Goal: Task Accomplishment & Management: Manage account settings

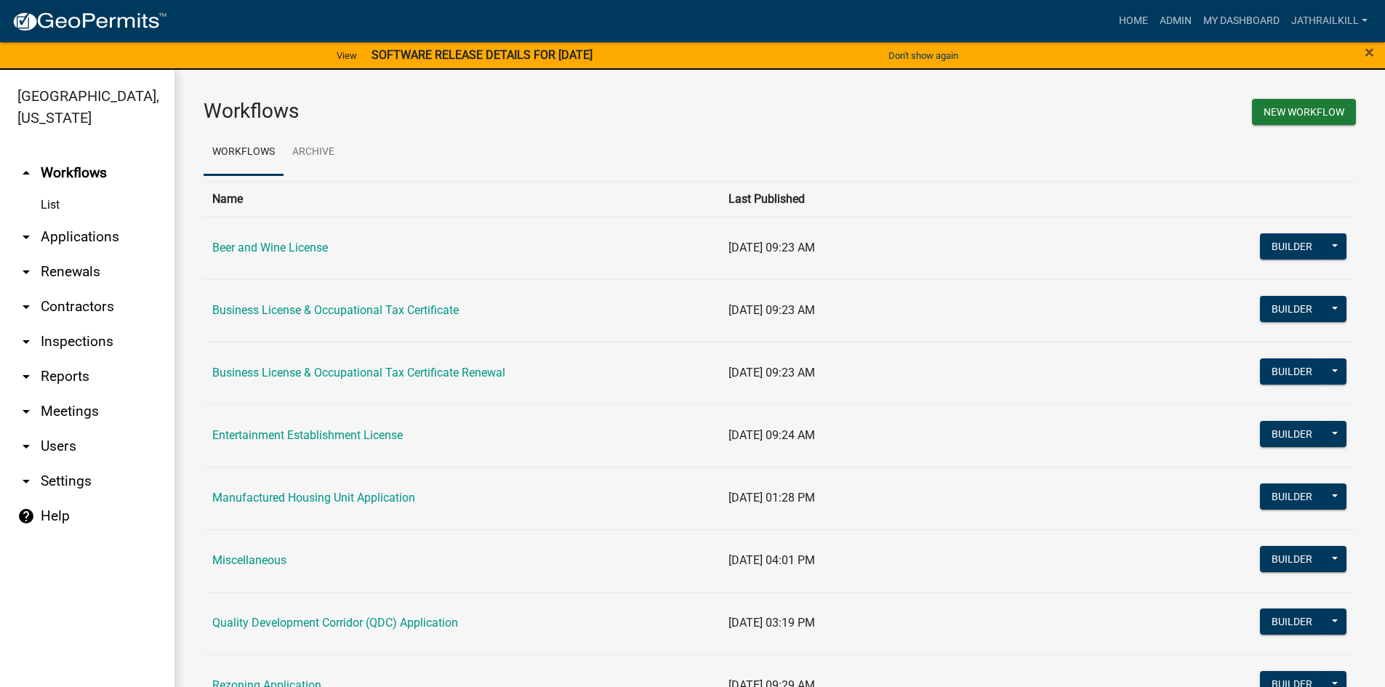
click at [112, 220] on link "arrow_drop_down Applications" at bounding box center [87, 237] width 174 height 35
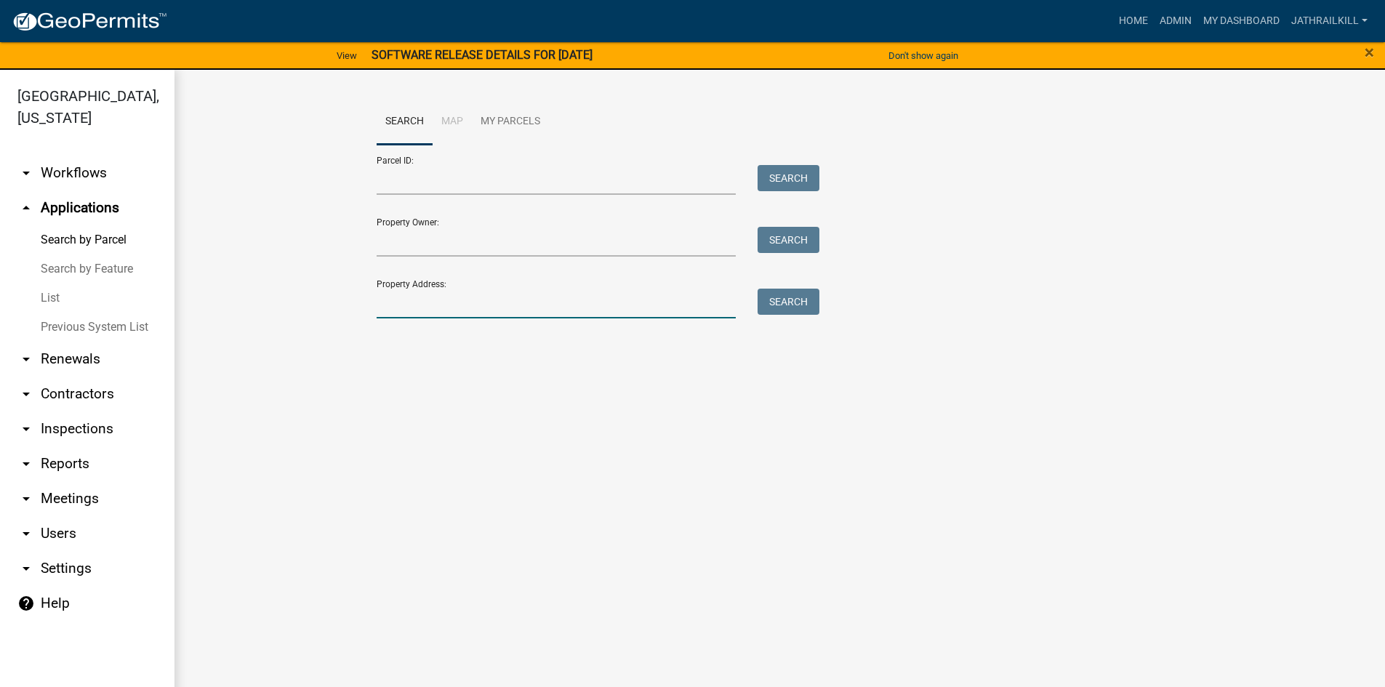
click at [380, 312] on input "Property Address:" at bounding box center [557, 304] width 360 height 30
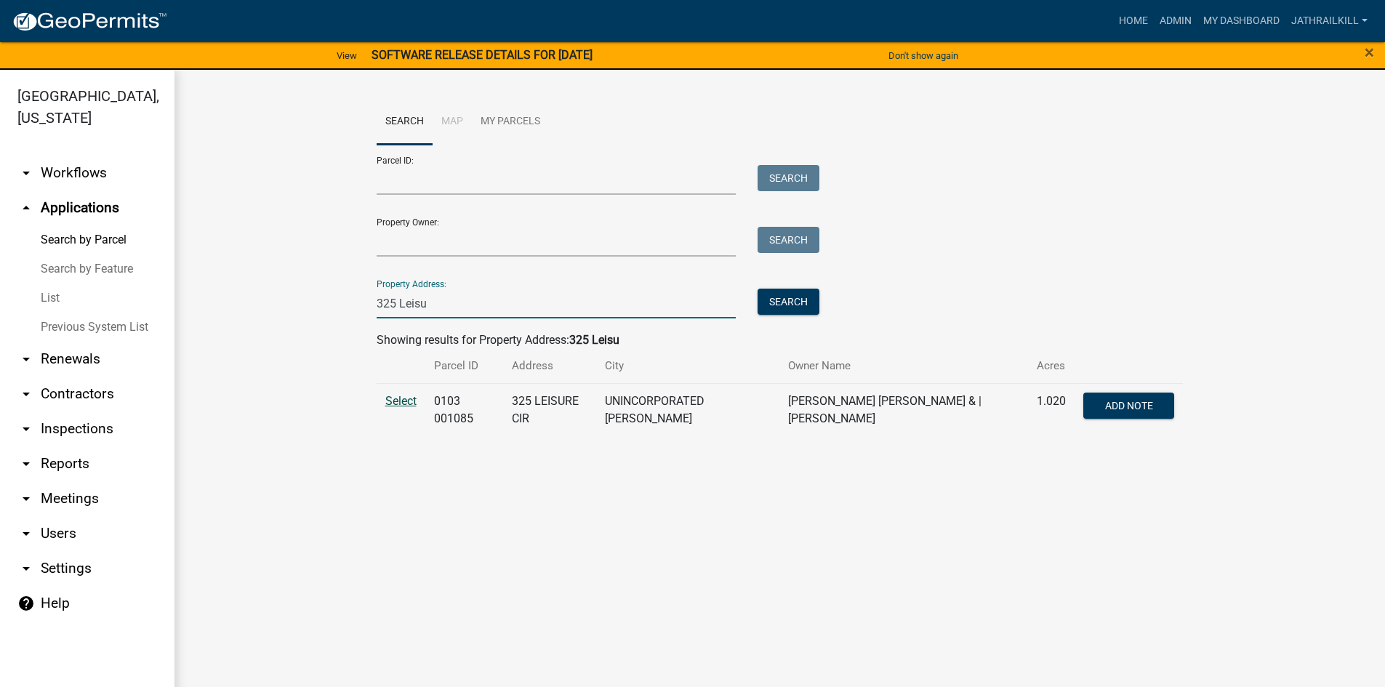
type input "325 Leisu"
click at [408, 402] on span "Select" at bounding box center [400, 401] width 31 height 14
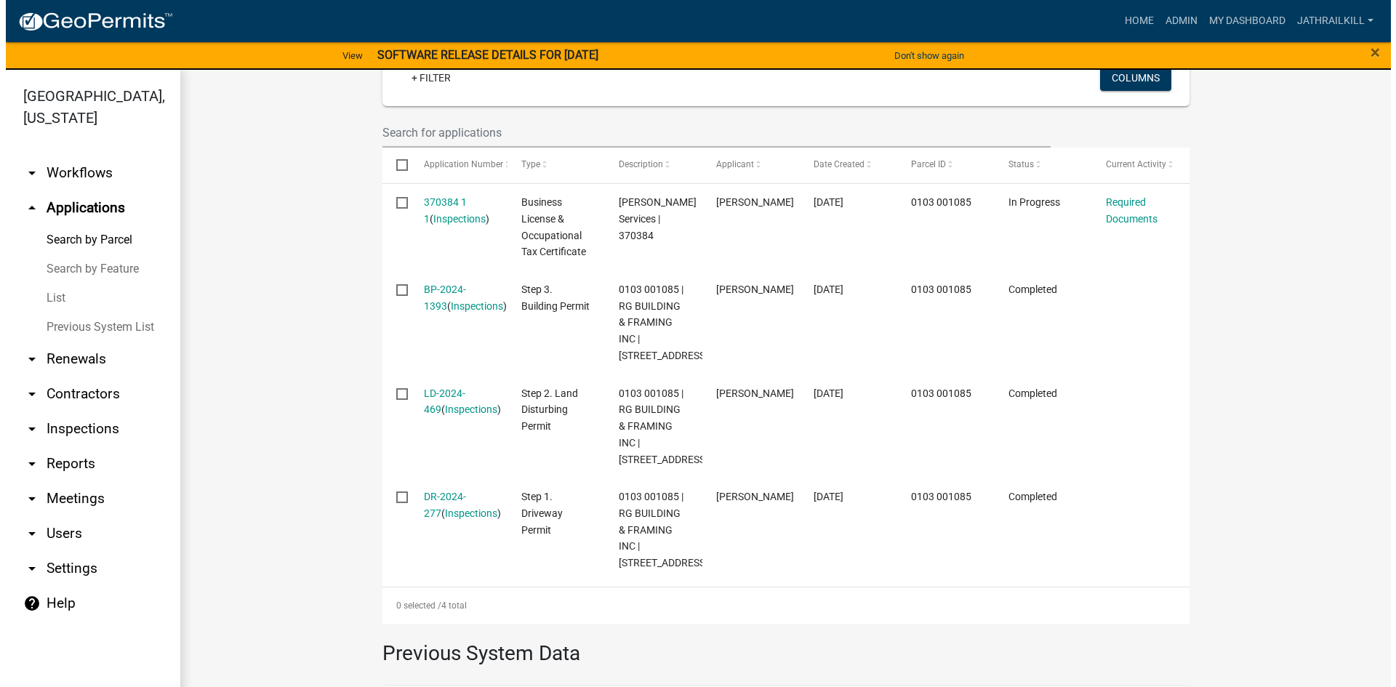
scroll to position [363, 0]
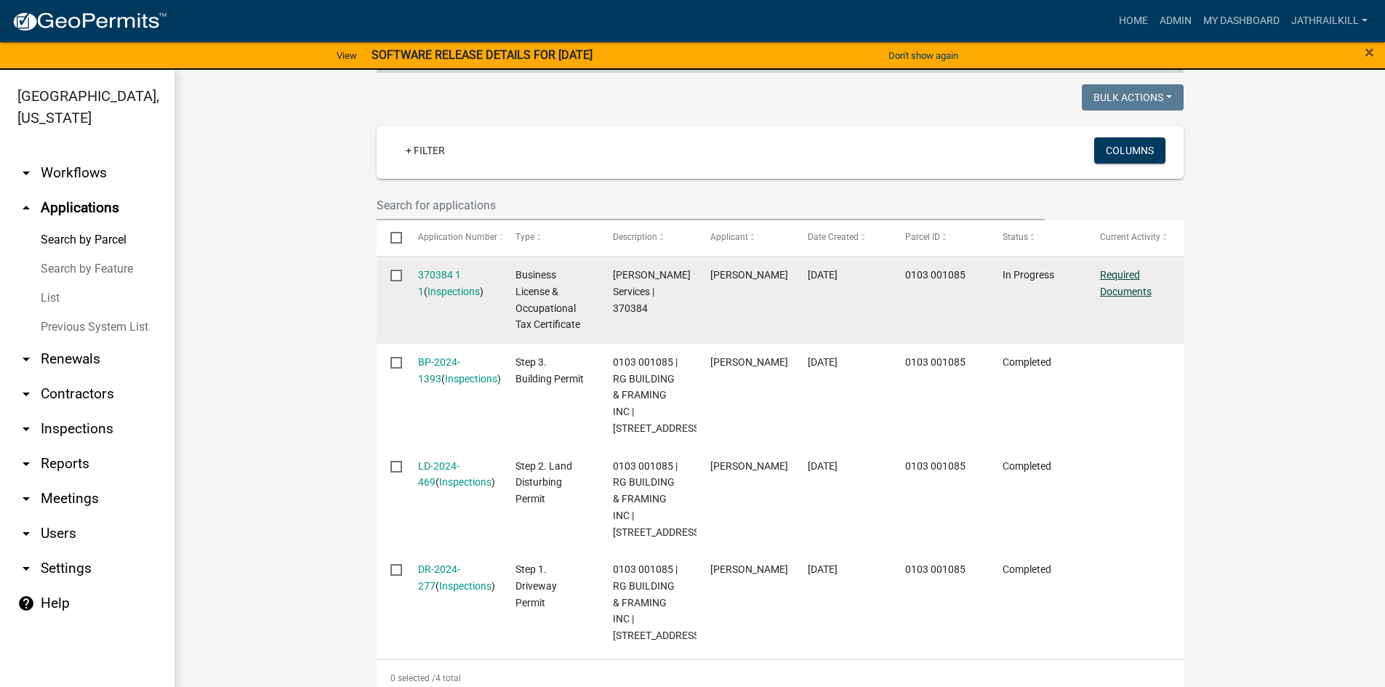
click at [1108, 277] on link "Required Documents" at bounding box center [1126, 283] width 52 height 28
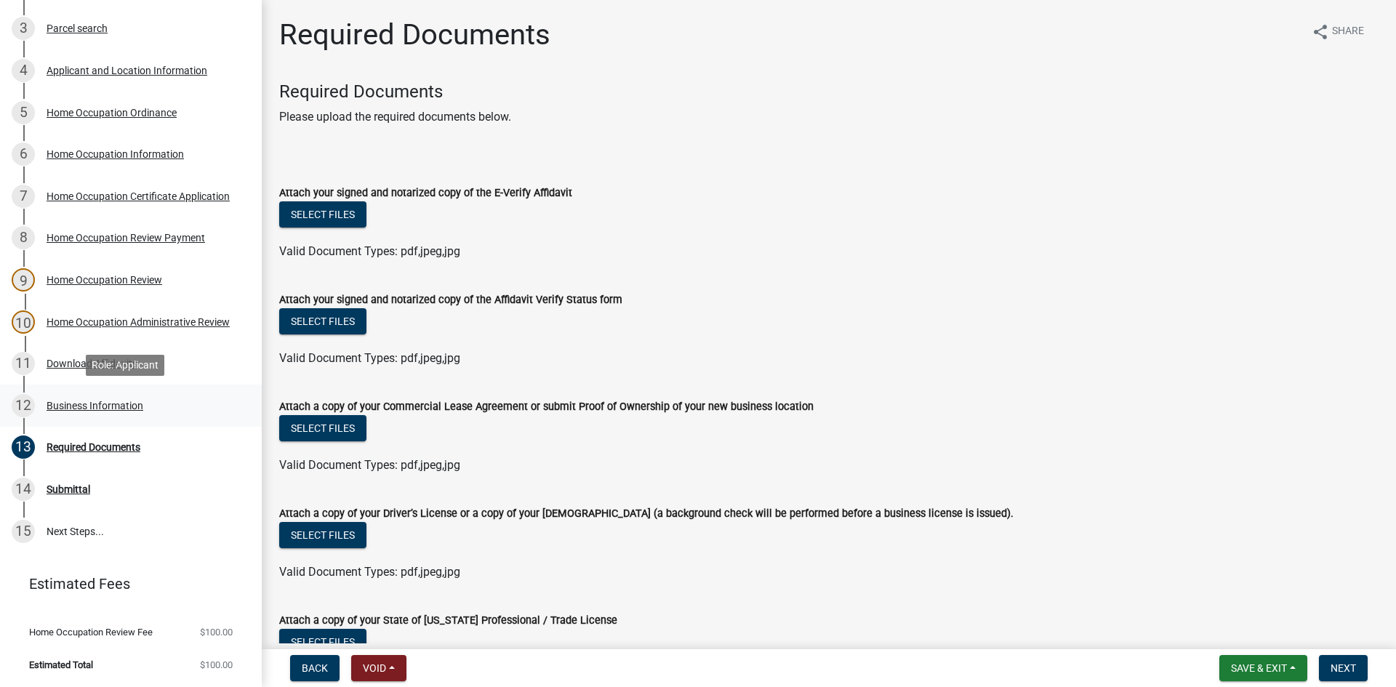
click at [185, 404] on div "12 Business Information" at bounding box center [125, 405] width 227 height 23
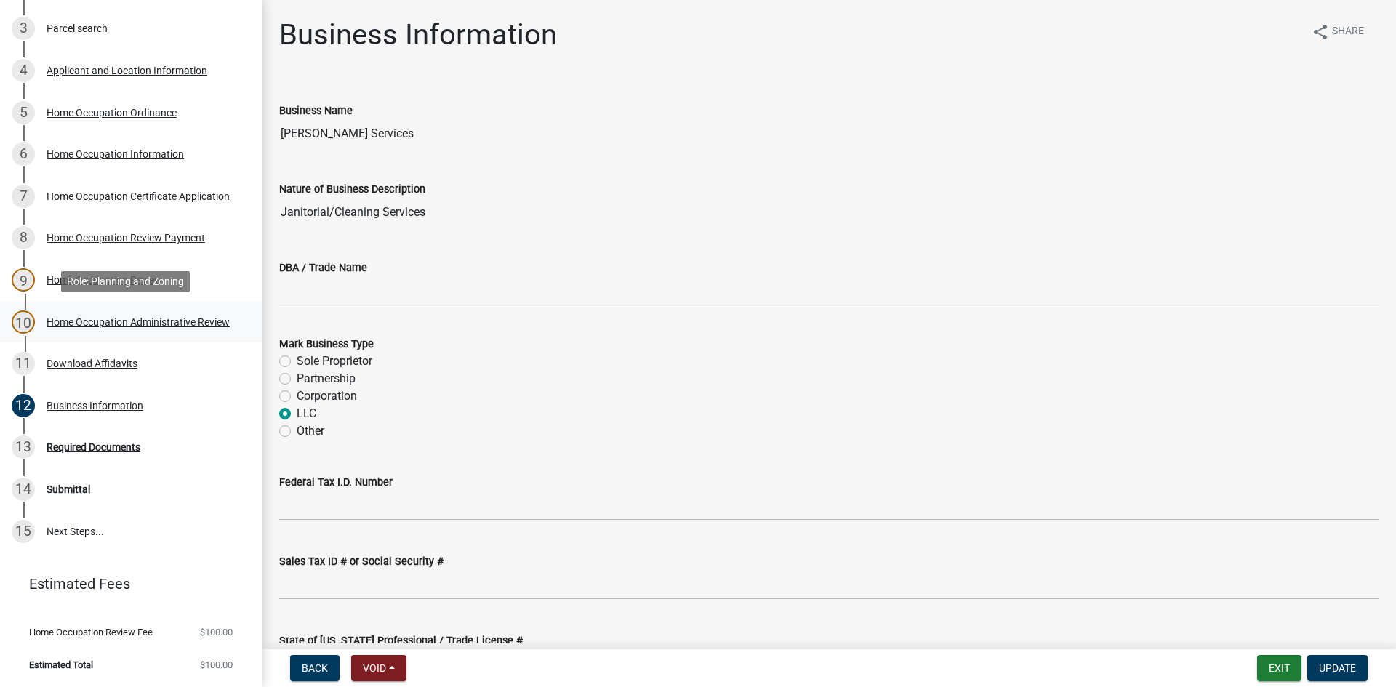
click at [162, 342] on link "10 Home Occupation Administrative Review" at bounding box center [131, 322] width 262 height 42
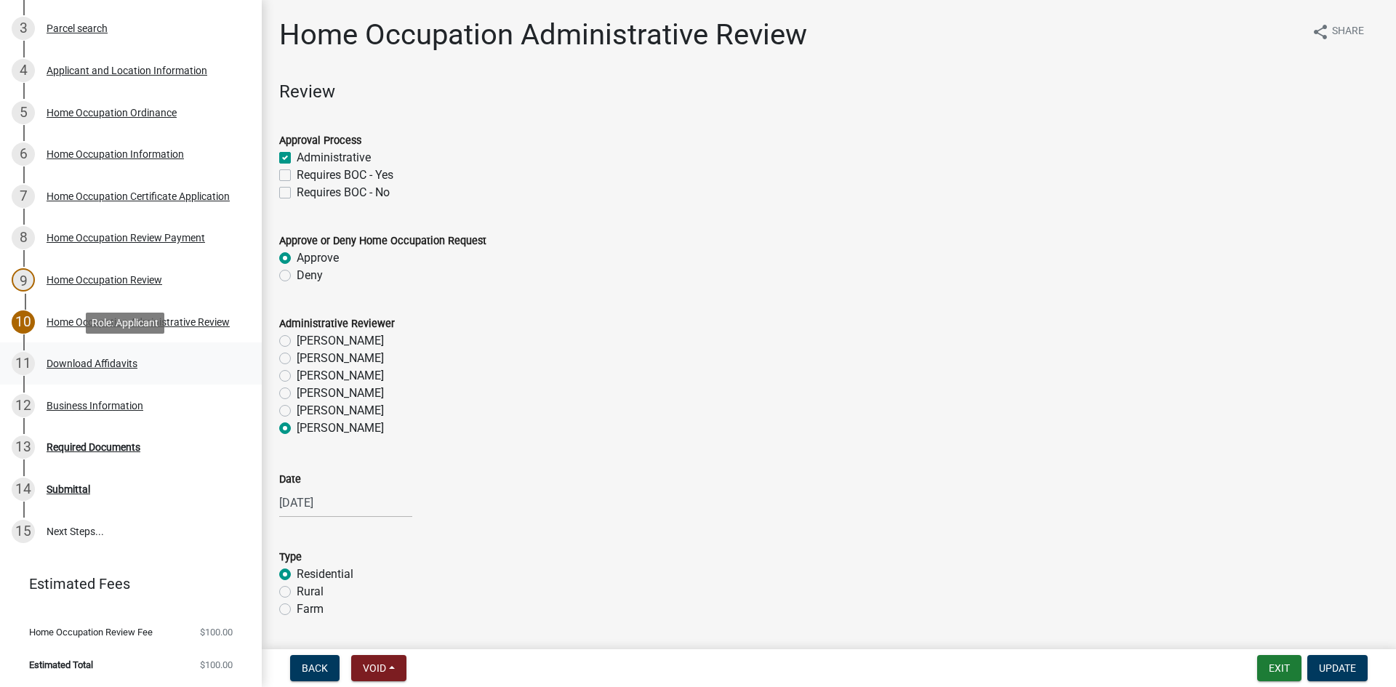
click at [153, 359] on div "11 Download Affidavits" at bounding box center [125, 363] width 227 height 23
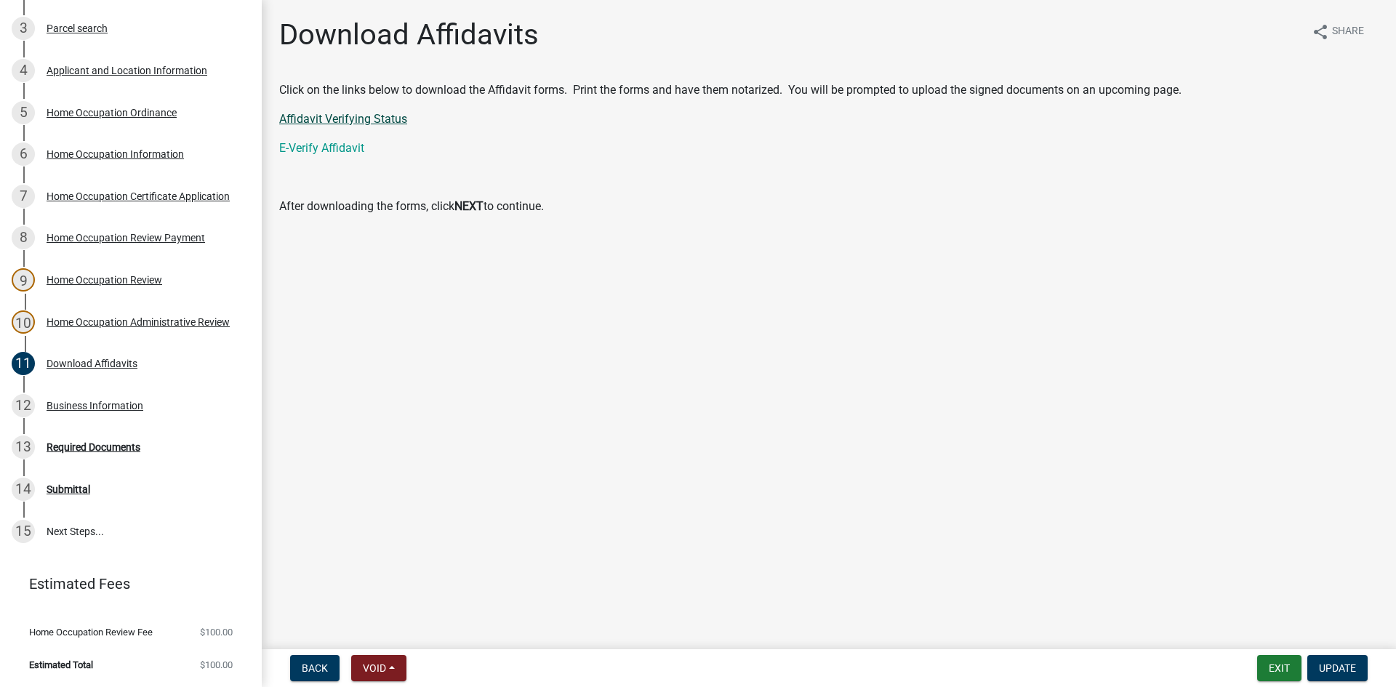
click at [333, 123] on link "Affidavit Verifying Status" at bounding box center [343, 119] width 128 height 14
click at [316, 150] on link "E-Verify Affidavit" at bounding box center [321, 148] width 85 height 14
click at [156, 442] on div "13 Required Documents" at bounding box center [125, 446] width 227 height 23
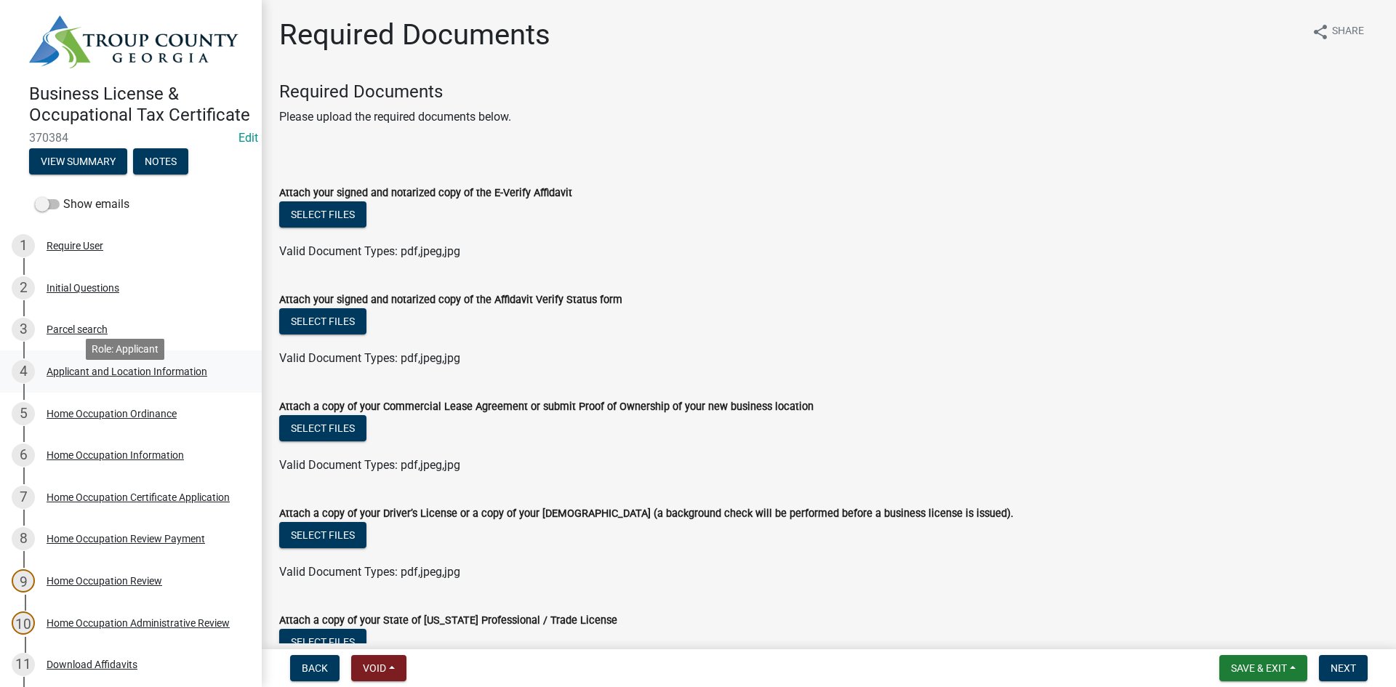
click at [115, 383] on div "4 Applicant and Location Information" at bounding box center [125, 371] width 227 height 23
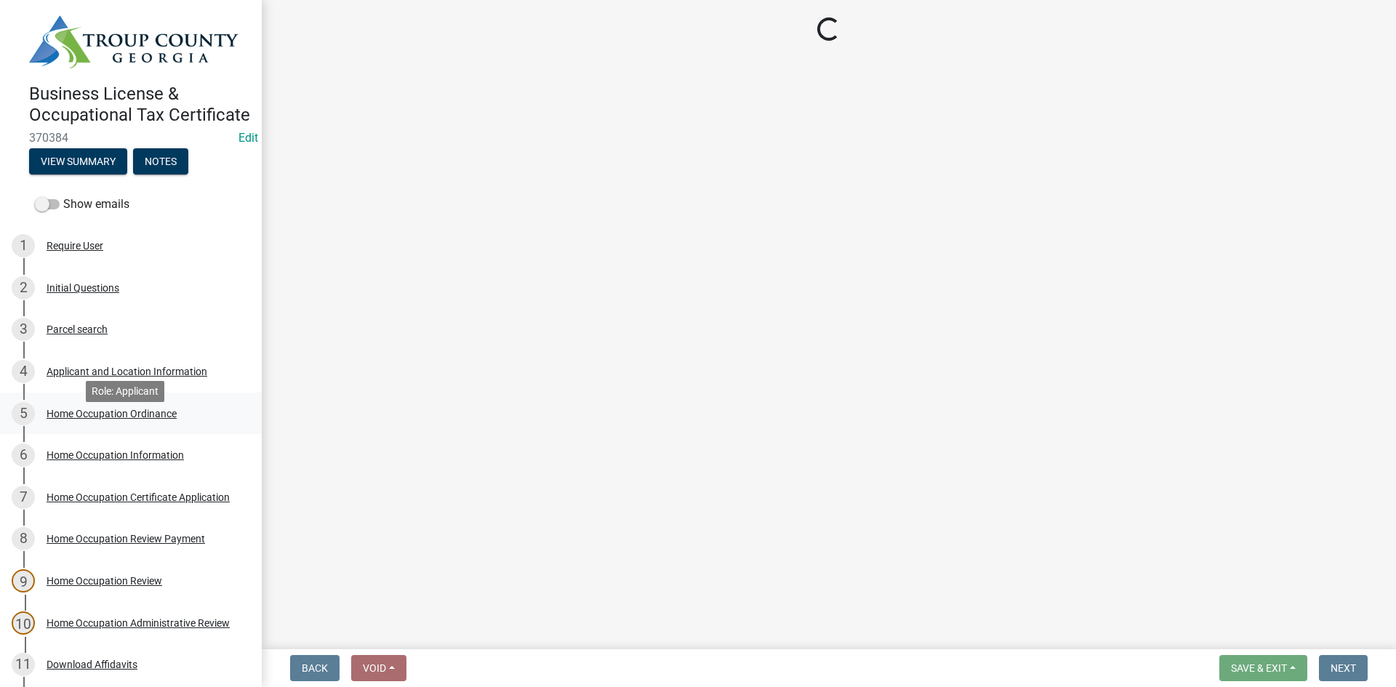
select select "GA"
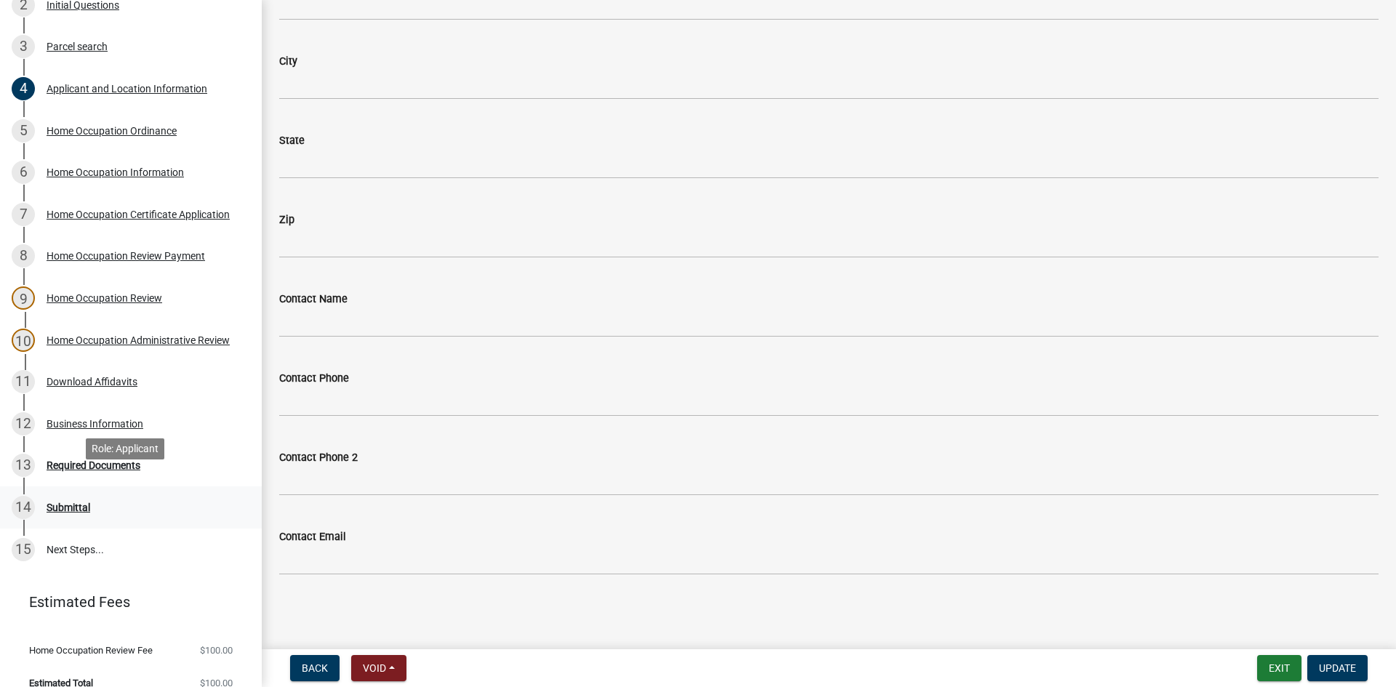
scroll to position [319, 0]
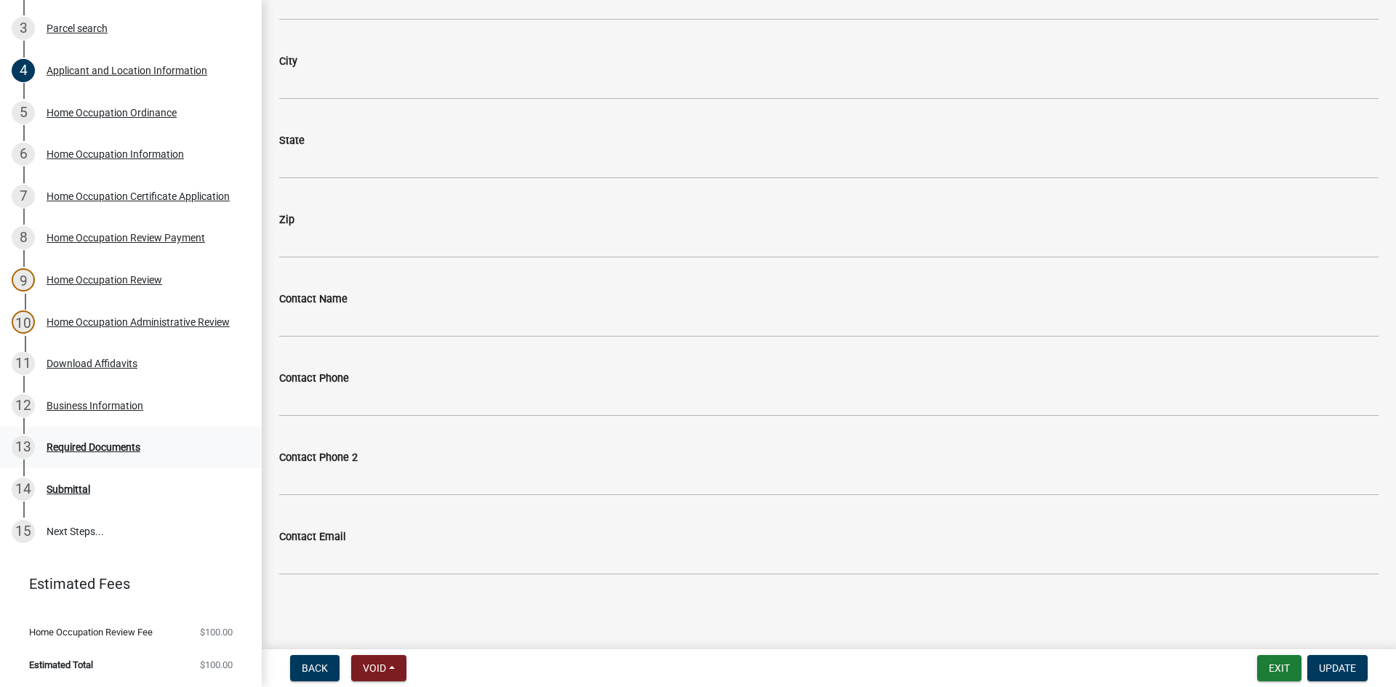
click at [108, 458] on div "13 Required Documents" at bounding box center [125, 446] width 227 height 23
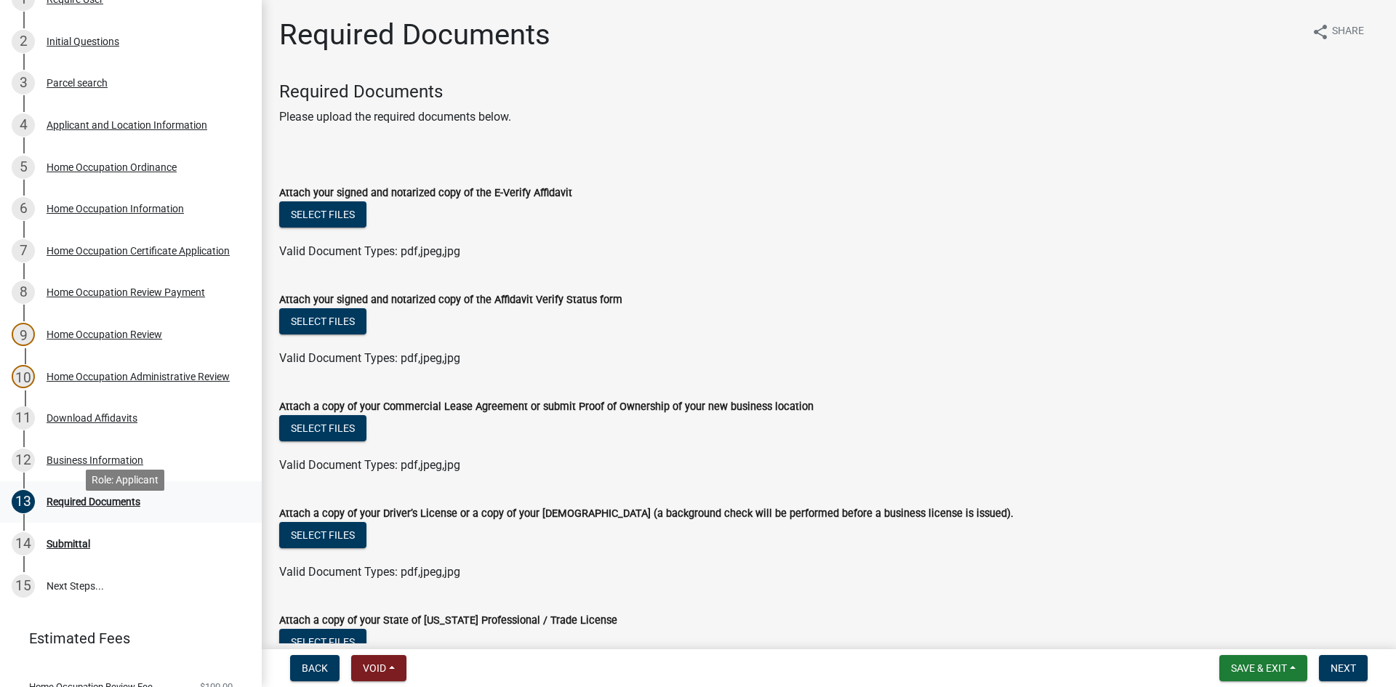
scroll to position [174, 0]
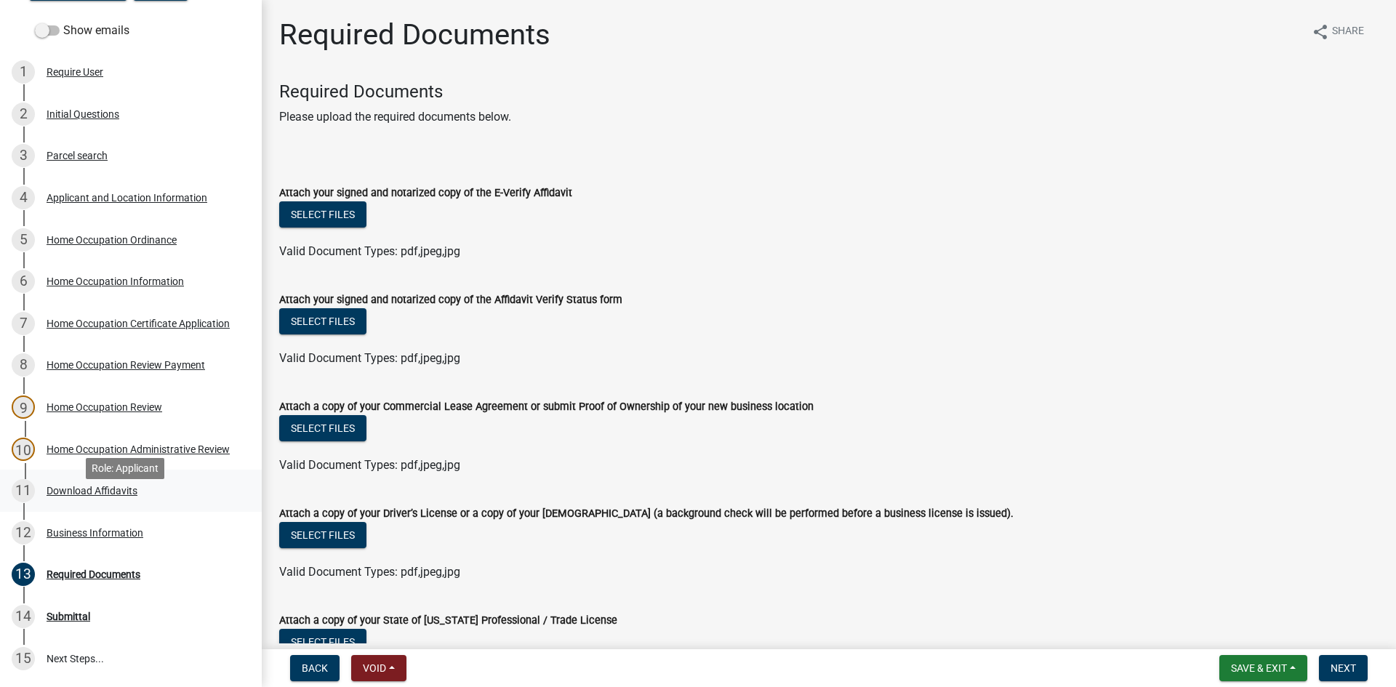
click at [148, 512] on link "11 Download Affidavits" at bounding box center [131, 491] width 262 height 42
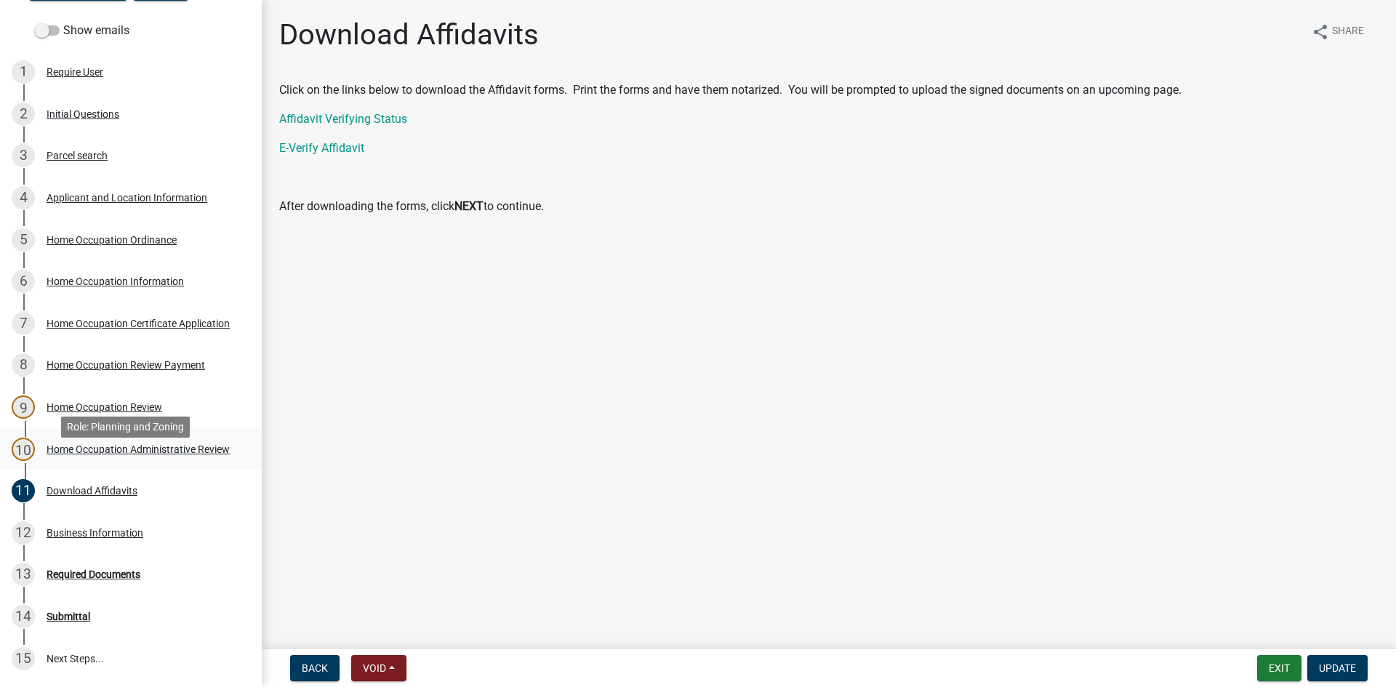
click at [124, 454] on div "Home Occupation Administrative Review" at bounding box center [138, 449] width 183 height 10
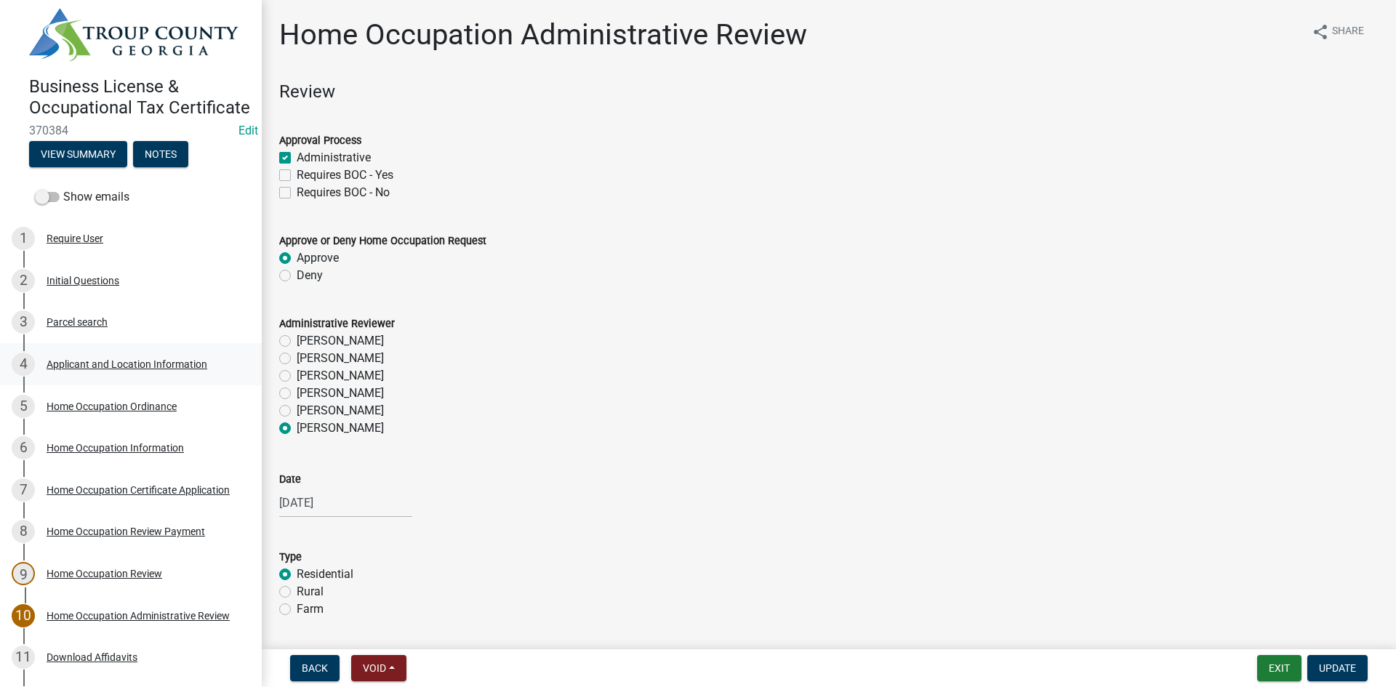
scroll to position [0, 0]
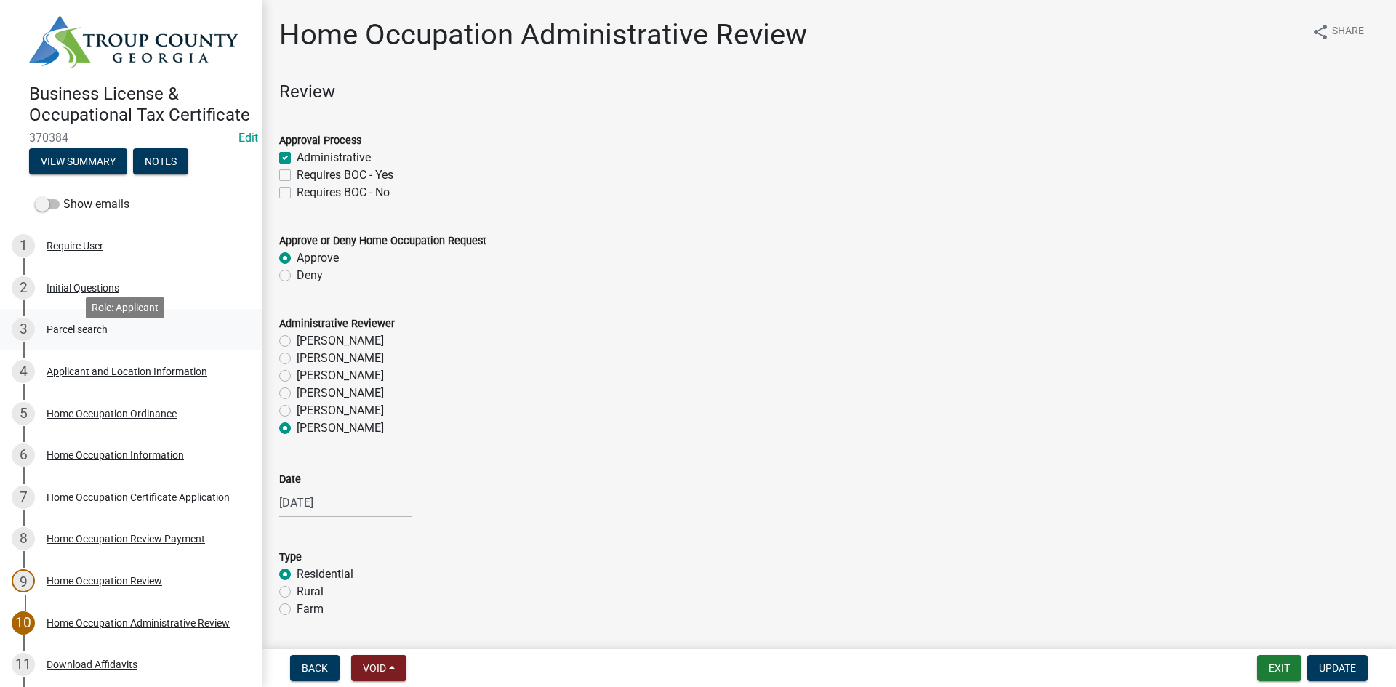
click at [95, 338] on div "3 Parcel search" at bounding box center [125, 329] width 227 height 23
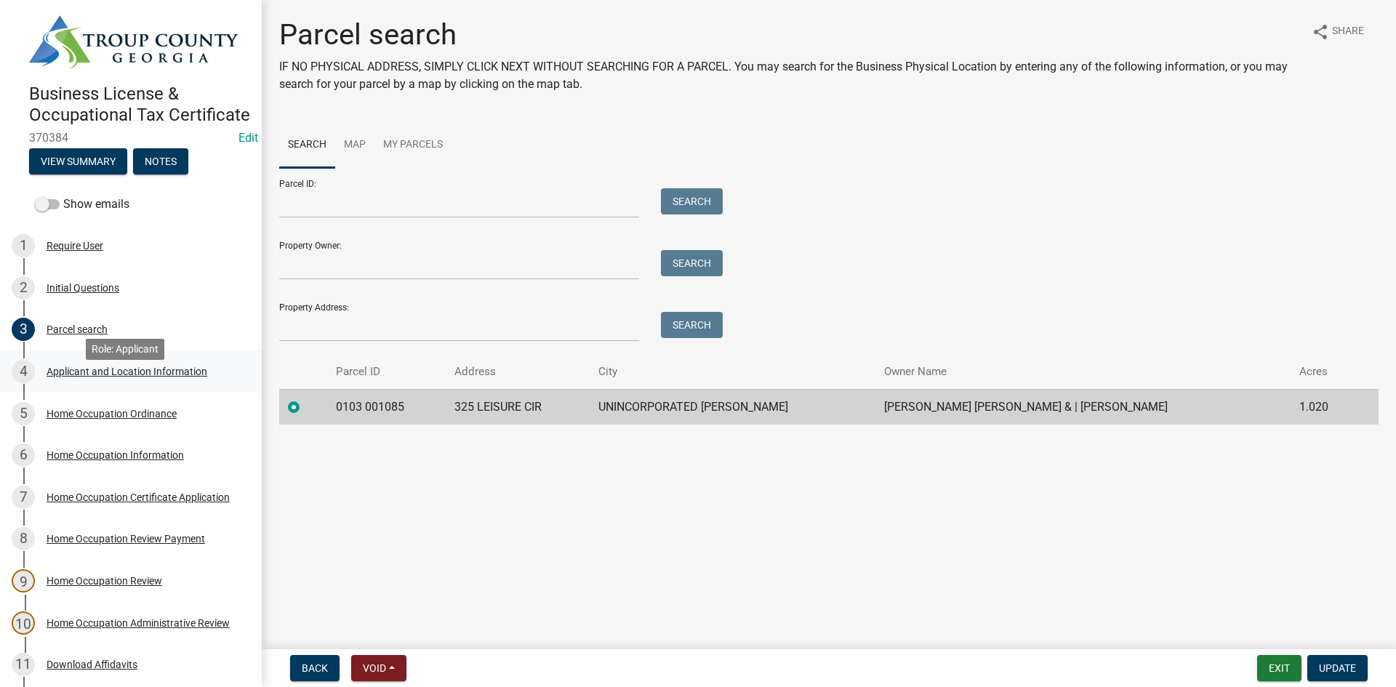
click at [103, 383] on div "4 Applicant and Location Information" at bounding box center [125, 371] width 227 height 23
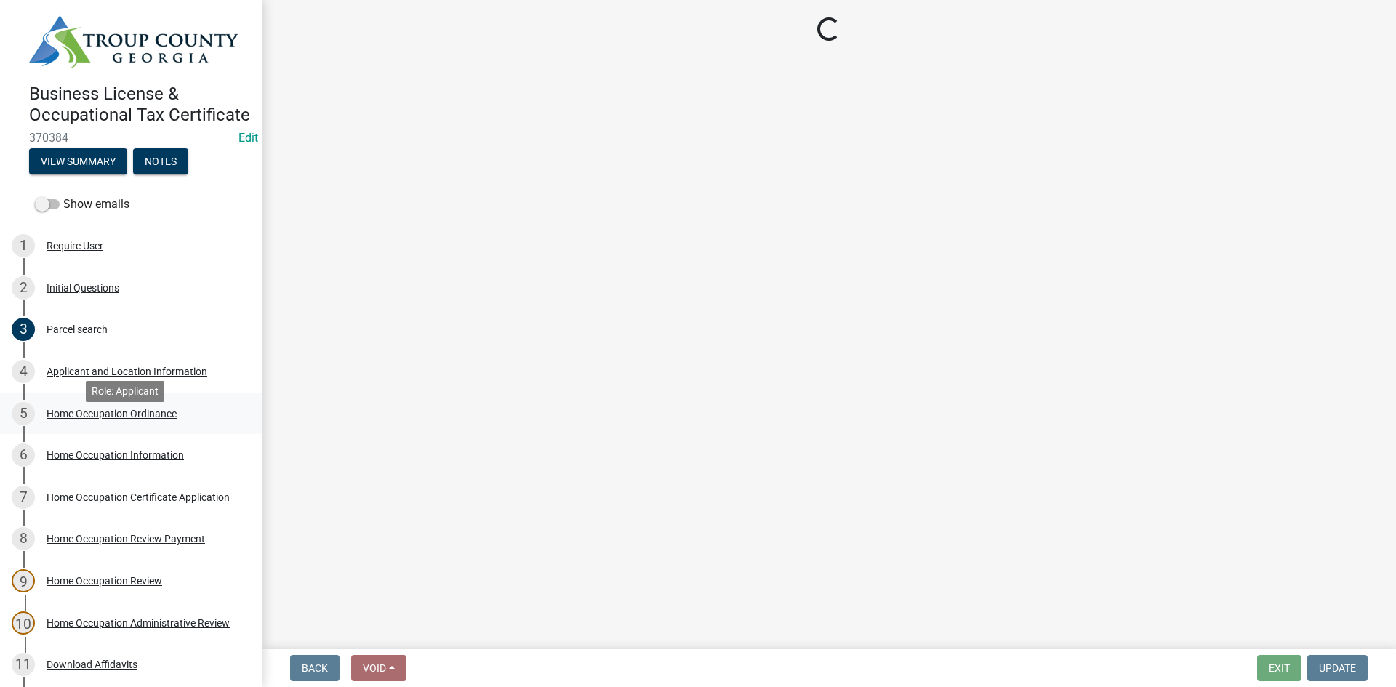
select select "GA"
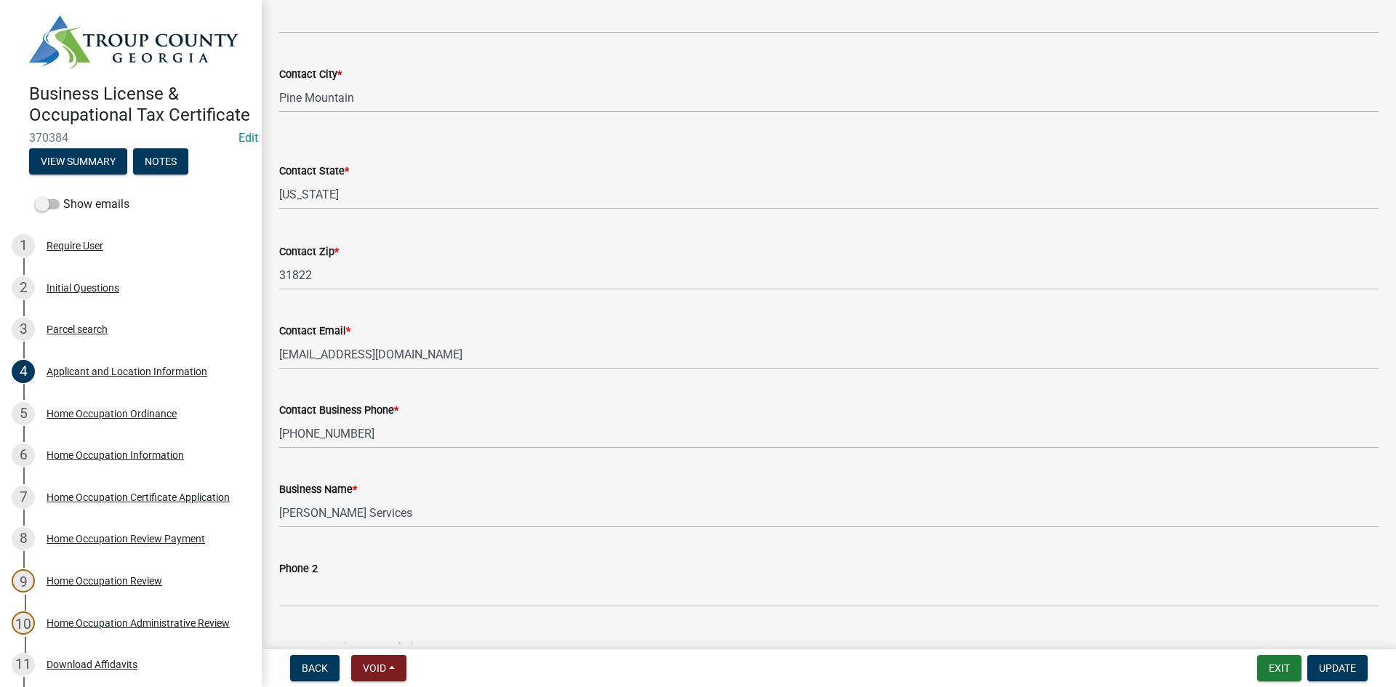
scroll to position [509, 0]
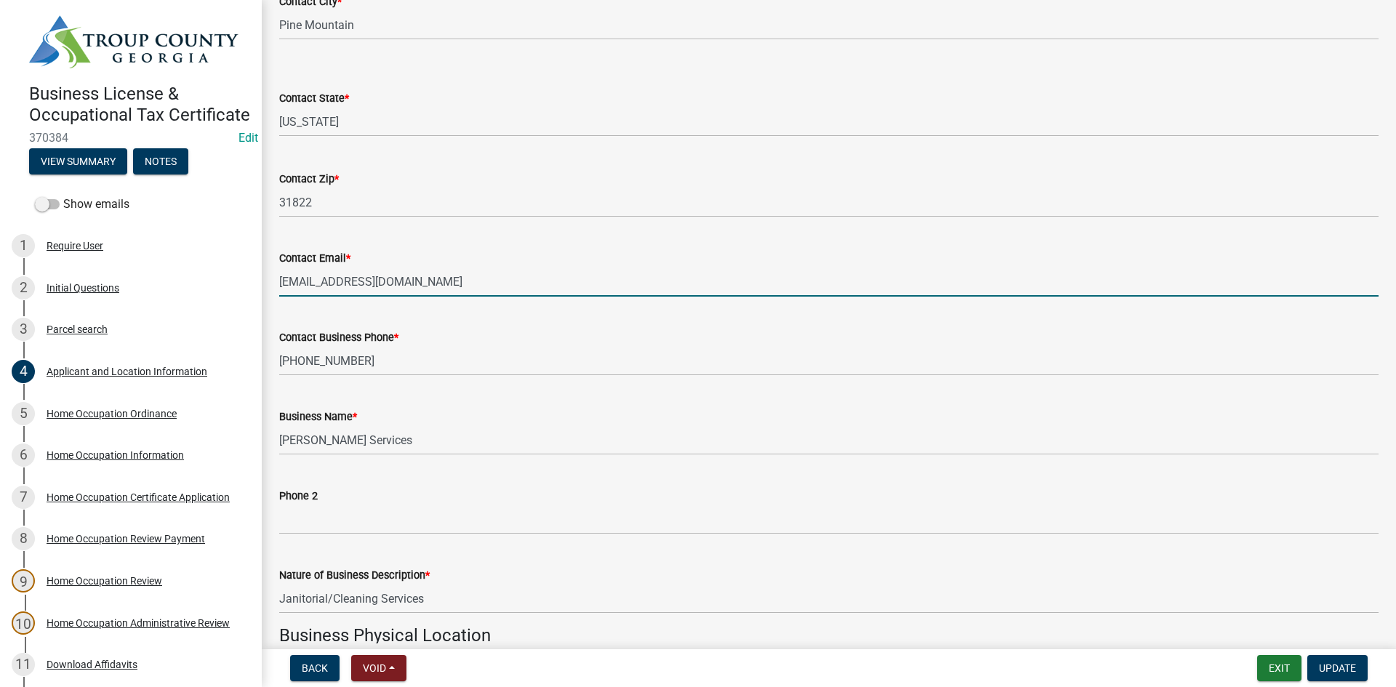
click at [486, 286] on input "[EMAIL_ADDRESS][DOMAIN_NAME]" at bounding box center [828, 282] width 1099 height 30
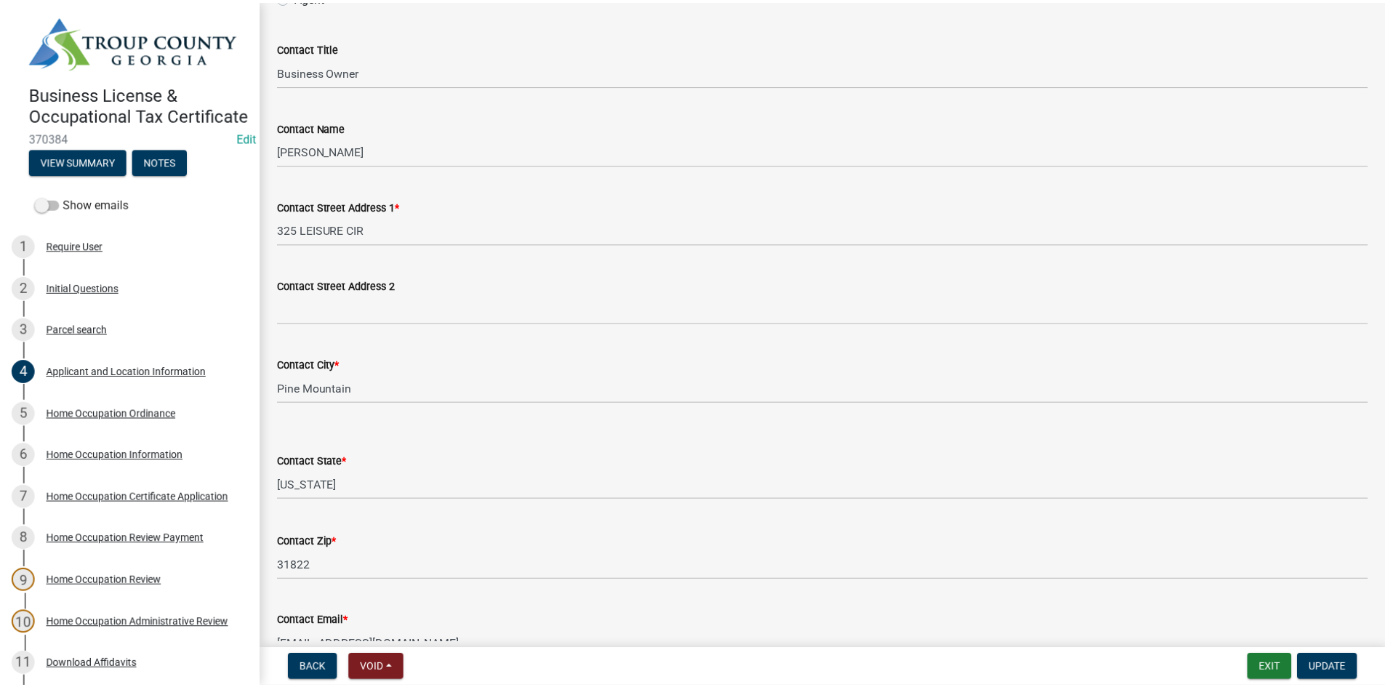
scroll to position [0, 0]
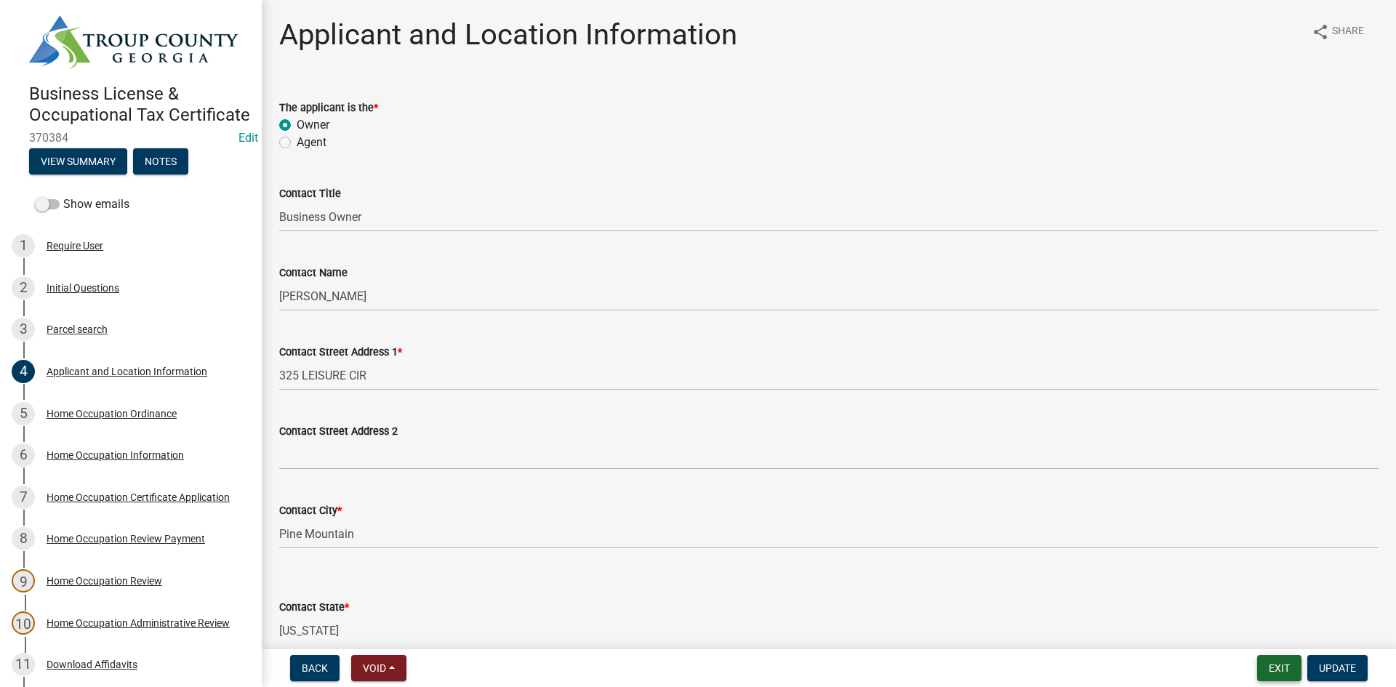
click at [1279, 665] on button "Exit" at bounding box center [1279, 668] width 44 height 26
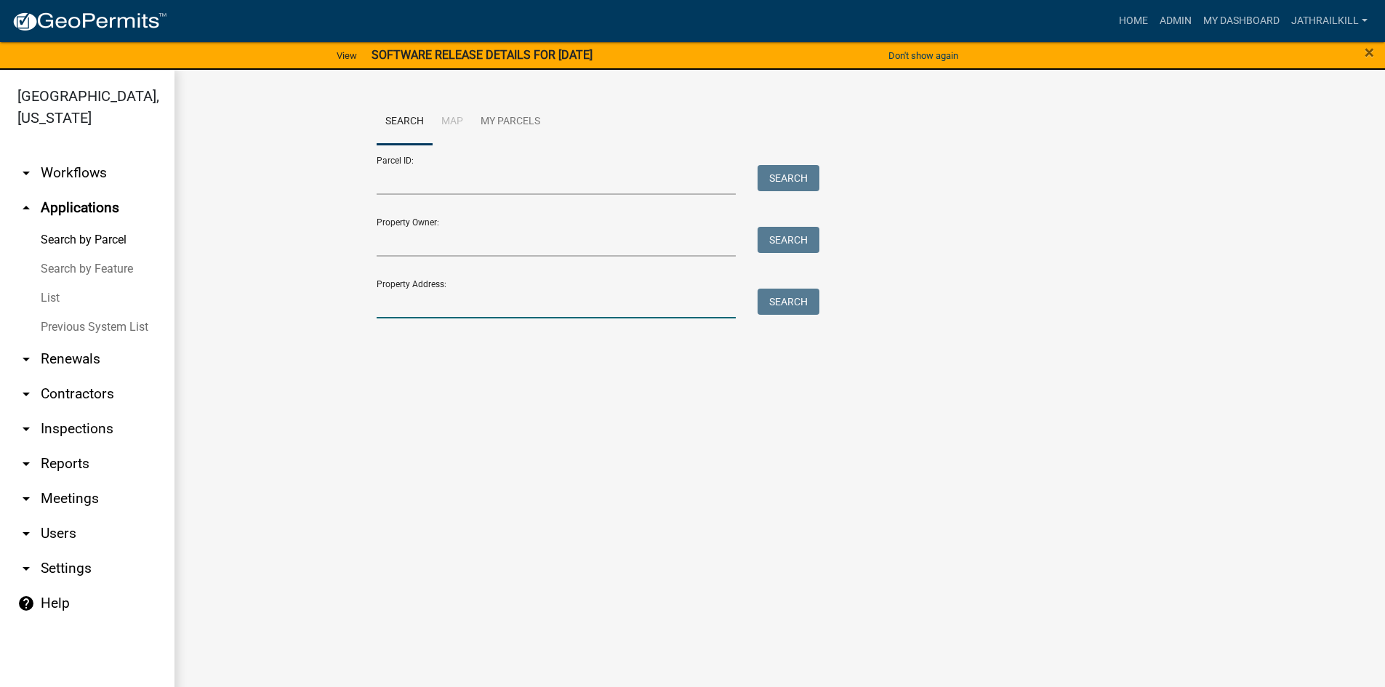
click at [459, 311] on input "Property Address:" at bounding box center [557, 304] width 360 height 30
type input "325 Leisure Cir"
click at [807, 297] on button "Search" at bounding box center [788, 302] width 62 height 26
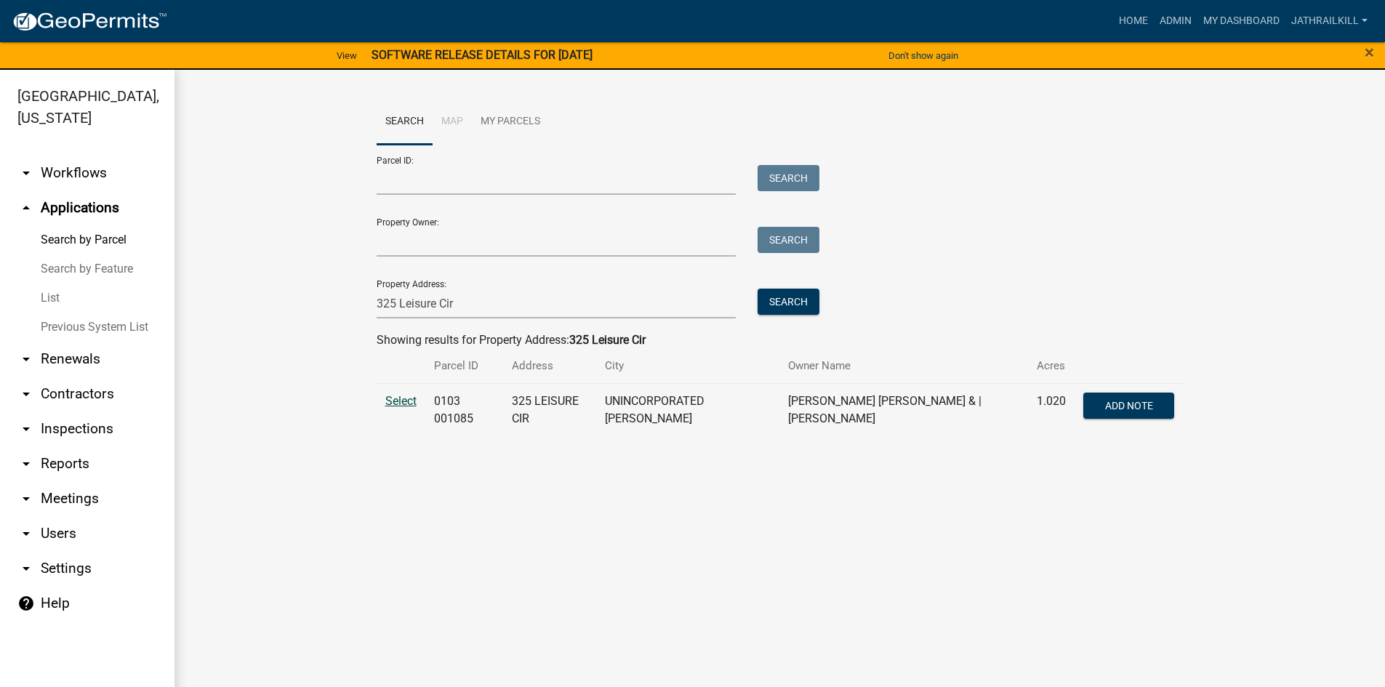
click at [390, 400] on span "Select" at bounding box center [400, 401] width 31 height 14
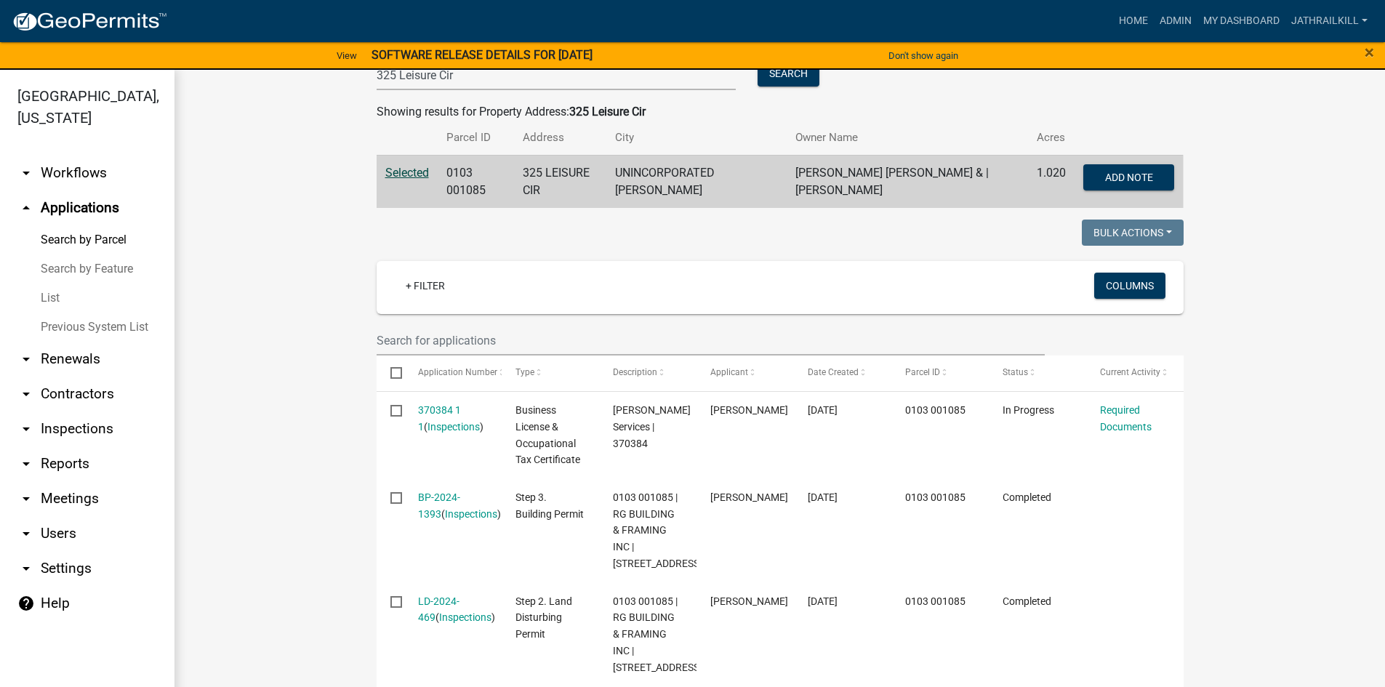
scroll to position [218, 0]
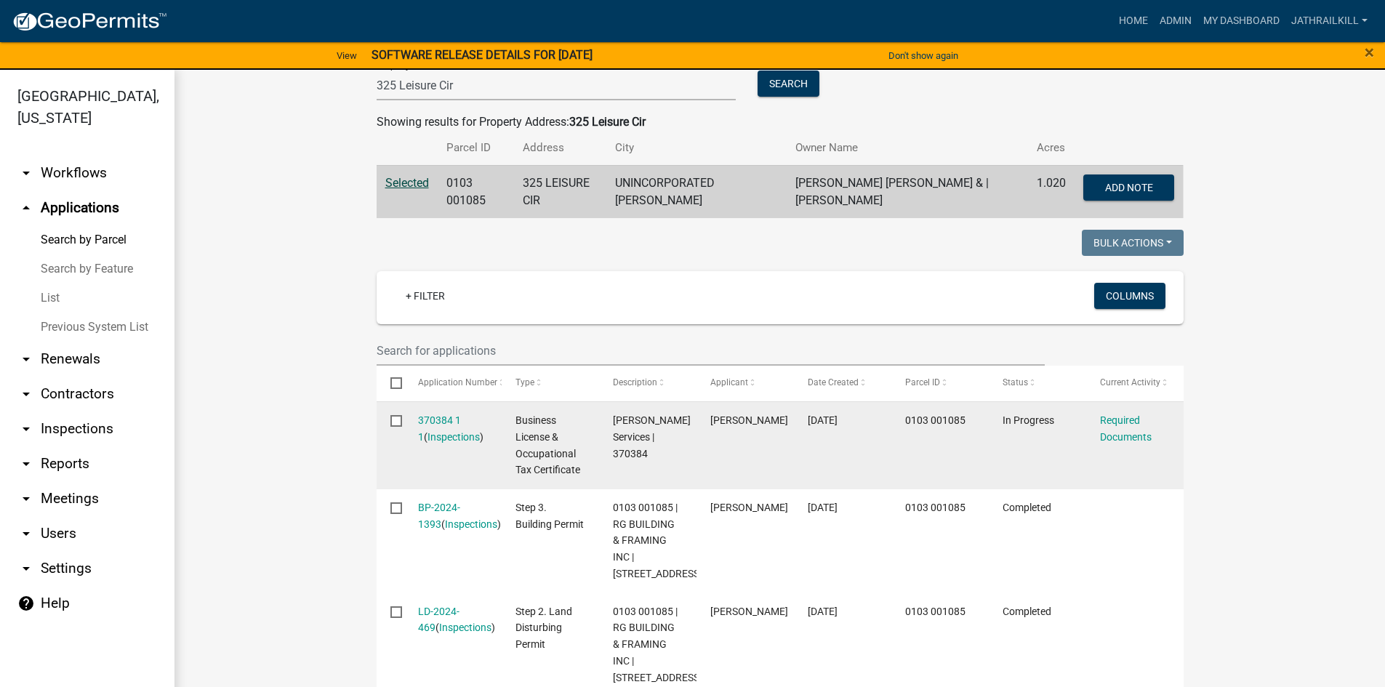
click at [390, 424] on input "checkbox" at bounding box center [394, 419] width 9 height 9
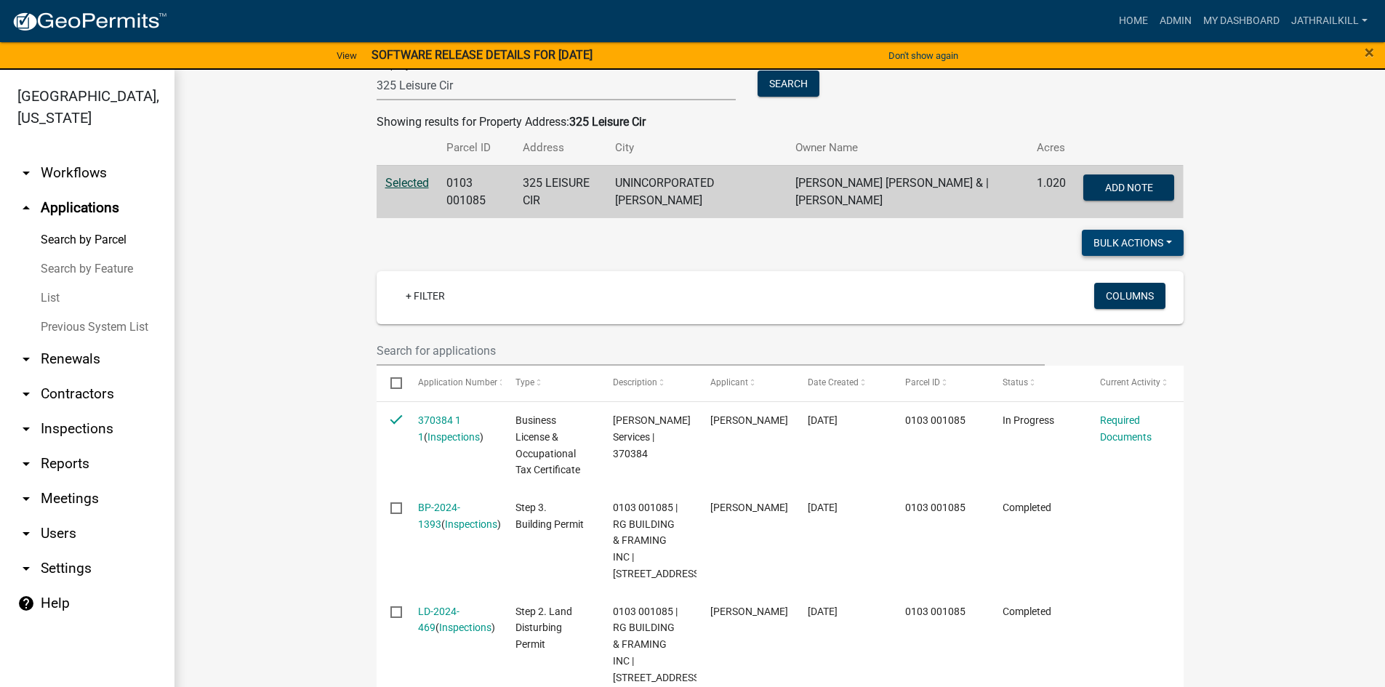
click at [1094, 252] on button "Bulk Actions" at bounding box center [1133, 243] width 102 height 26
click at [1116, 321] on button "Expire" at bounding box center [1125, 315] width 116 height 35
checkbox input "false"
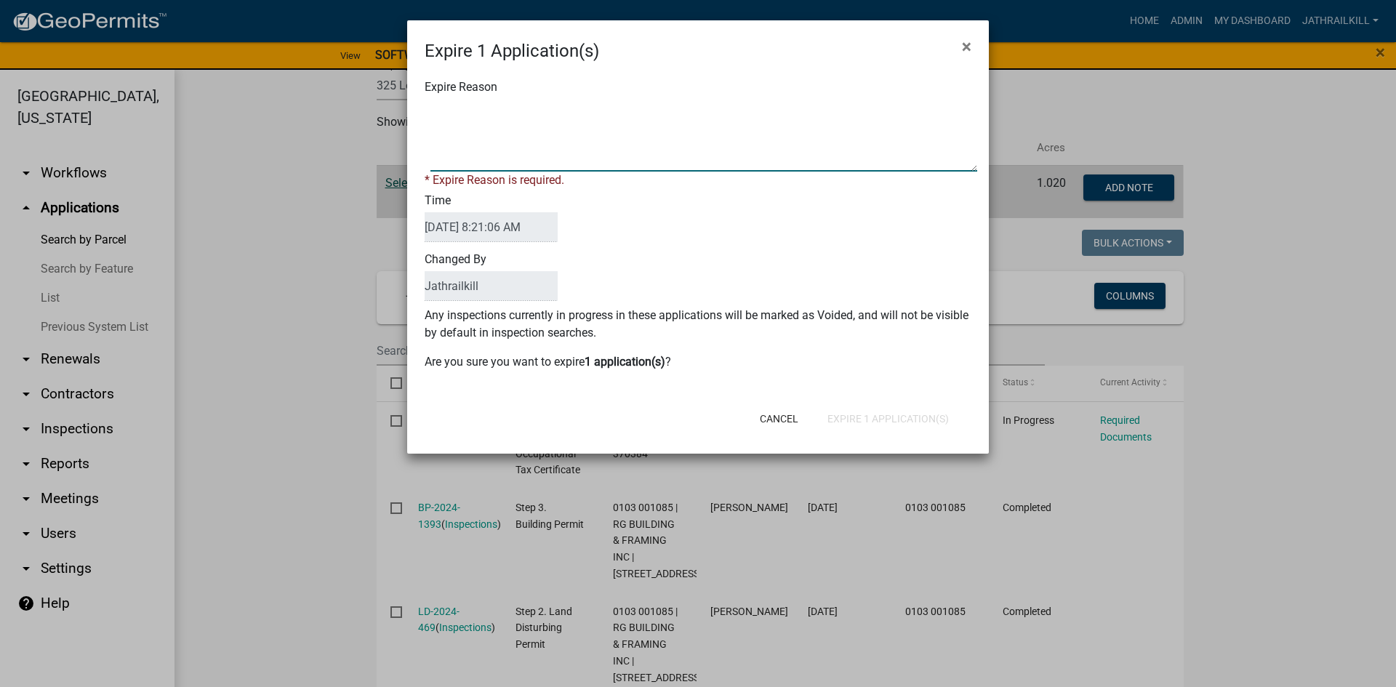
click at [555, 170] on textarea "Expire Reason" at bounding box center [703, 135] width 547 height 73
type textarea "N"
type textarea "Lack of Response"
click at [890, 418] on div "Cancel Expire 1 Application(s)" at bounding box center [792, 419] width 358 height 38
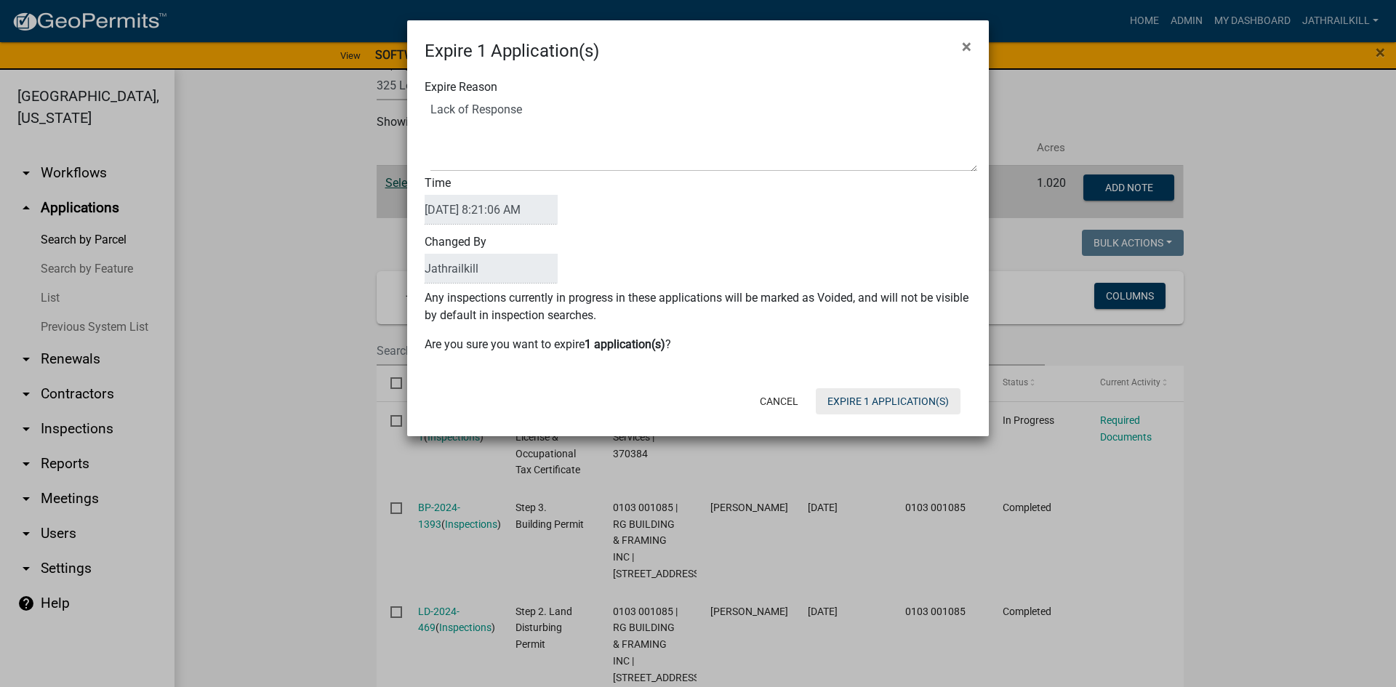
click at [891, 400] on button "Expire 1 Application(s)" at bounding box center [888, 401] width 145 height 26
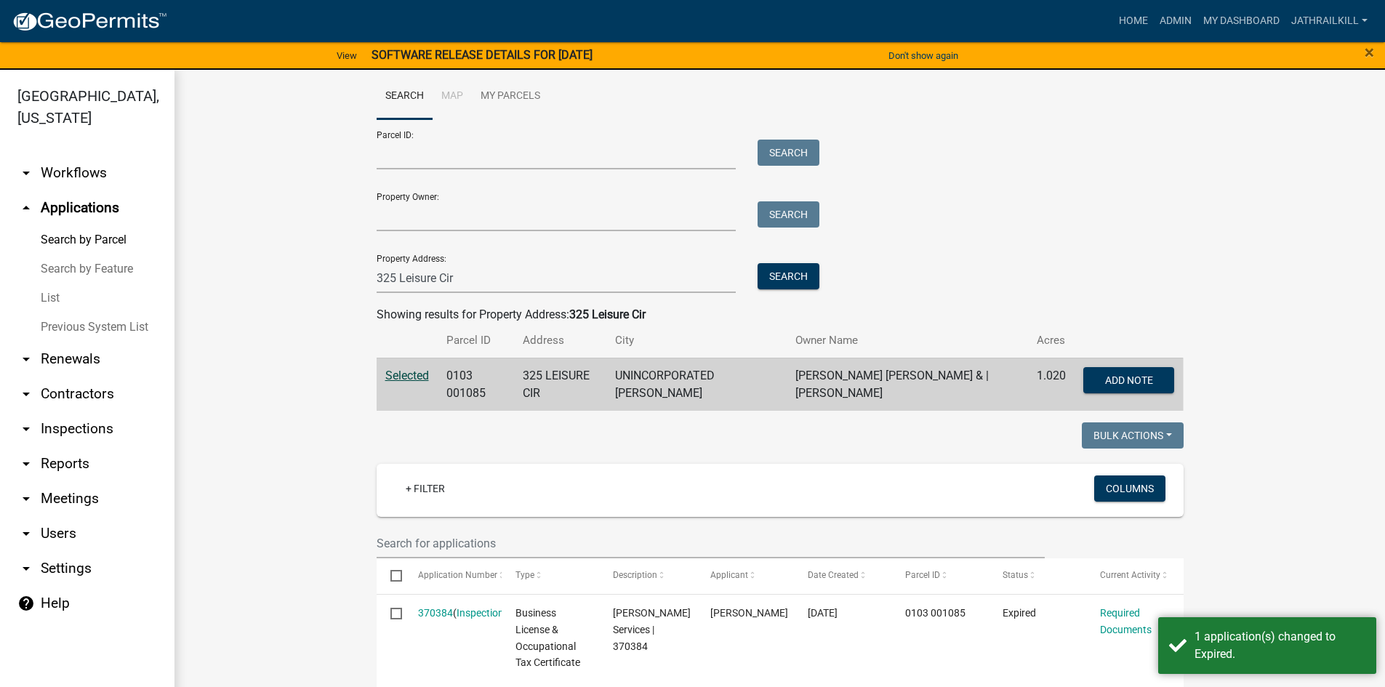
scroll to position [0, 0]
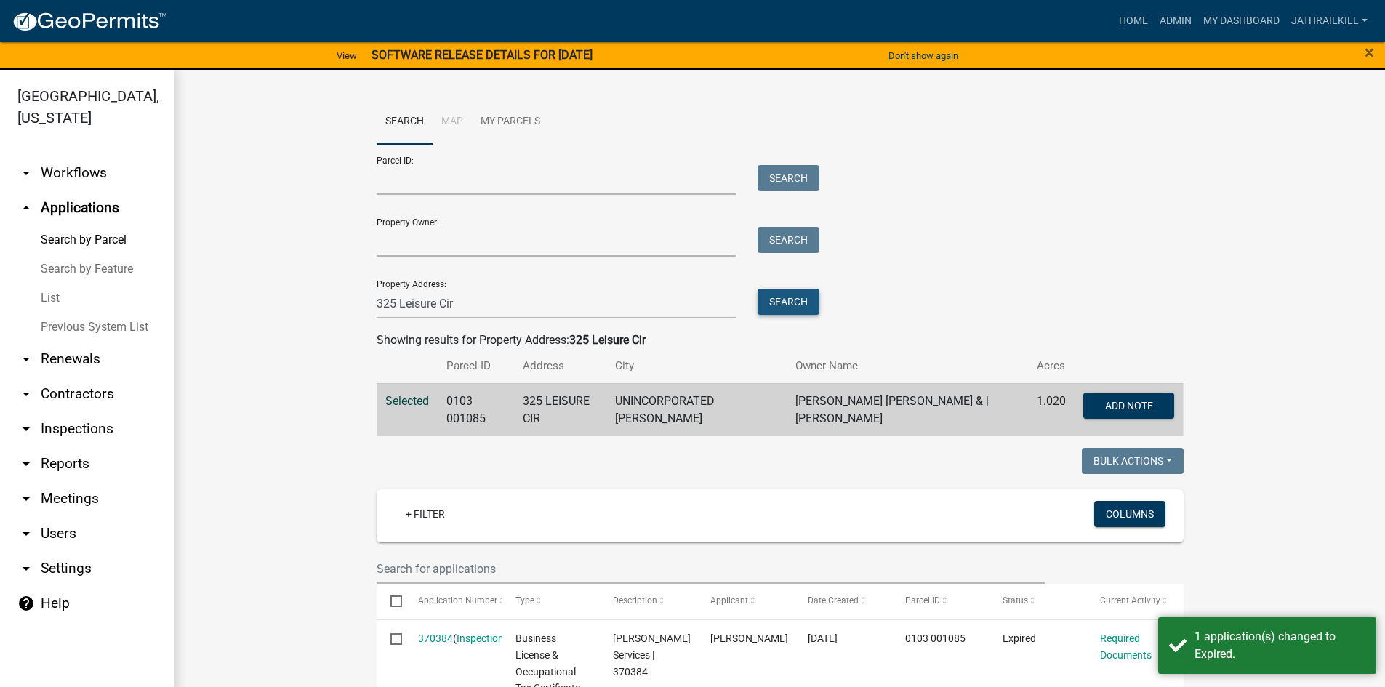
click at [802, 311] on button "Search" at bounding box center [788, 302] width 62 height 26
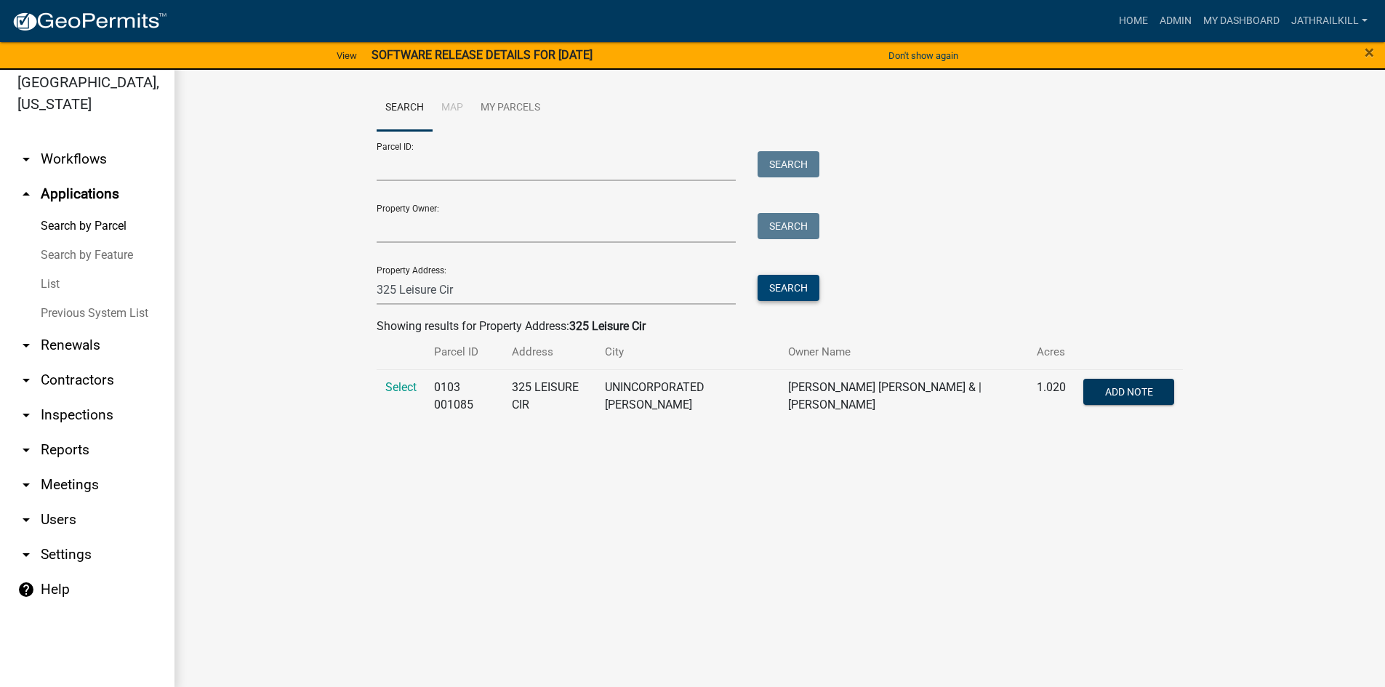
scroll to position [17, 0]
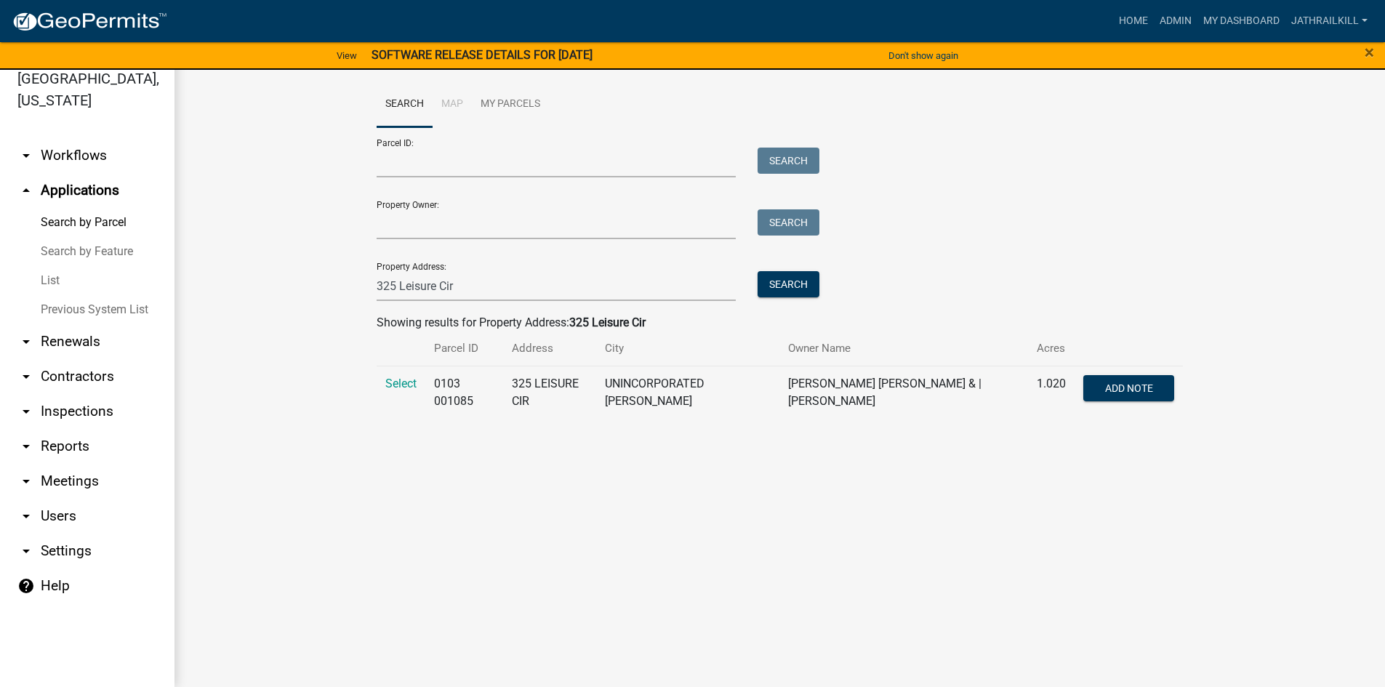
click at [422, 380] on tr "Select 0103 001085 325 LEISURE CIR UNINCORPORATED [PERSON_NAME] [PERSON_NAME] […" at bounding box center [780, 392] width 807 height 53
click at [412, 382] on span "Select" at bounding box center [400, 384] width 31 height 14
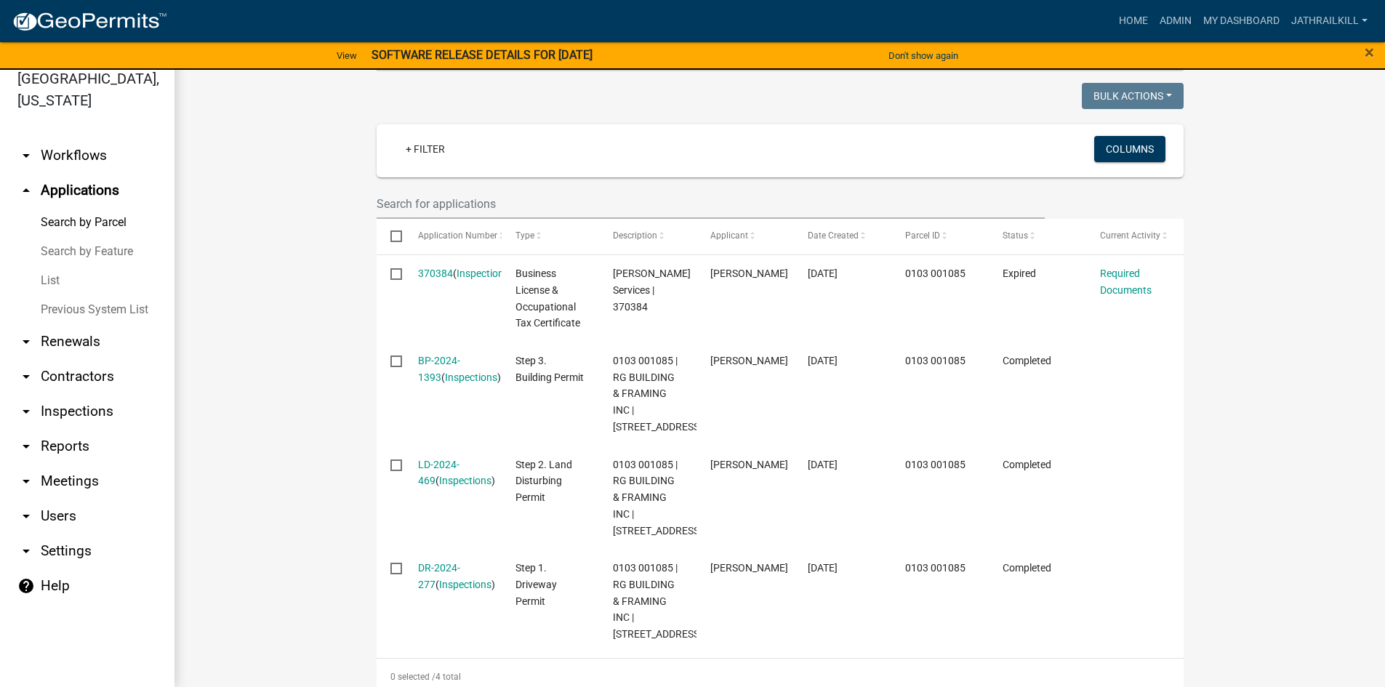
scroll to position [357, 0]
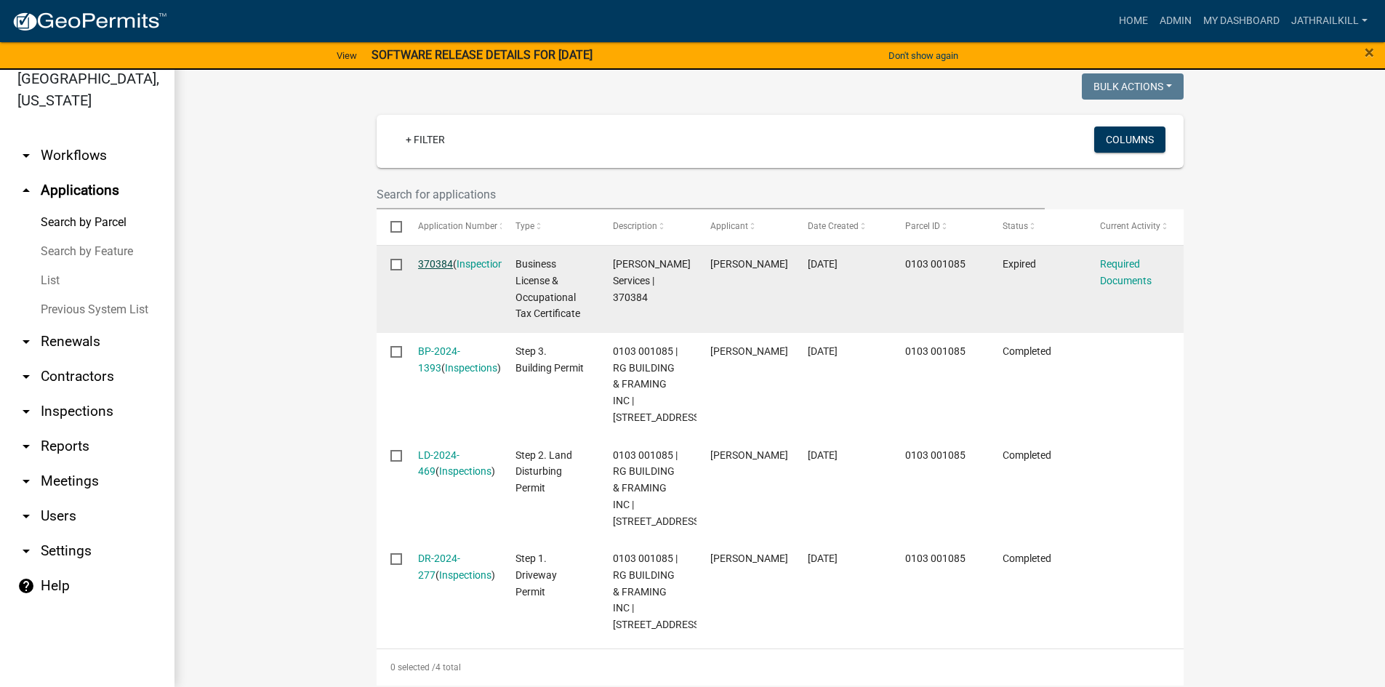
click at [432, 265] on link "370384" at bounding box center [435, 264] width 35 height 12
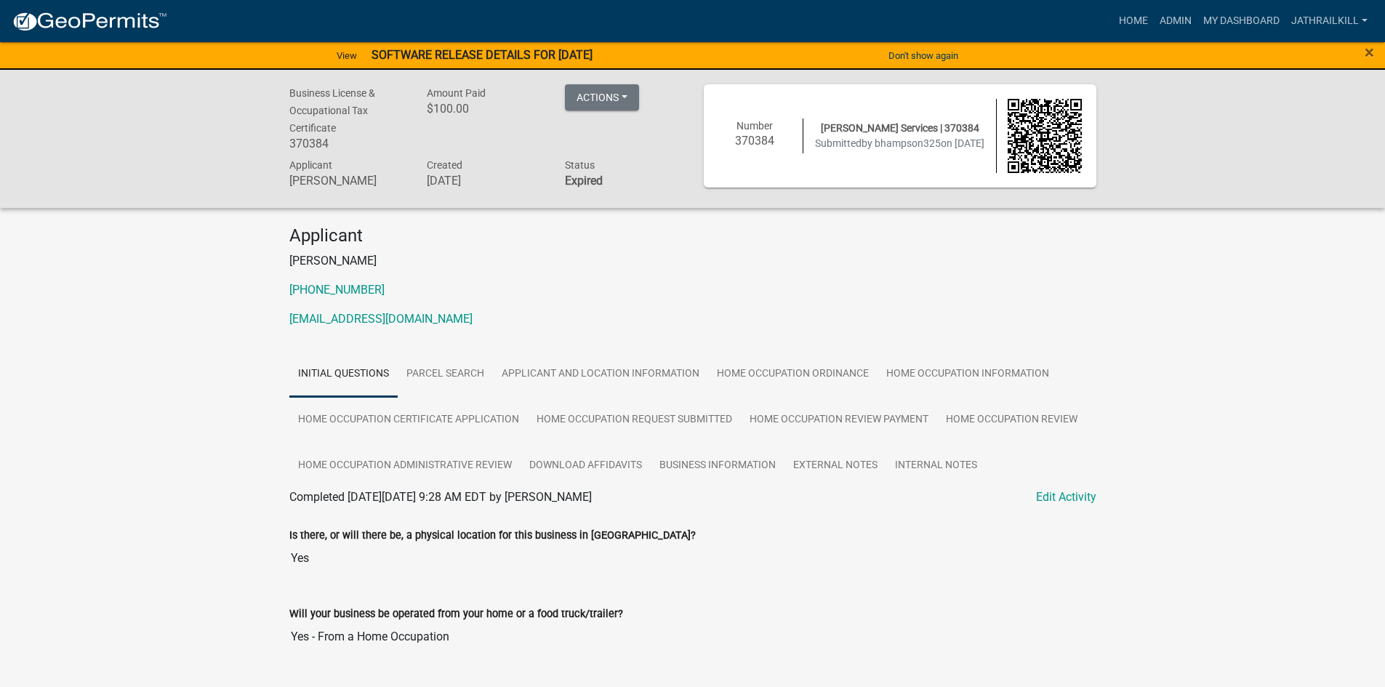
click at [1172, 6] on nav "more_horiz Home Admin My Dashboard Jathrailkill Admin Account Logout" at bounding box center [692, 21] width 1385 height 42
click at [1175, 12] on link "Admin" at bounding box center [1176, 21] width 44 height 28
